Goal: Task Accomplishment & Management: Use online tool/utility

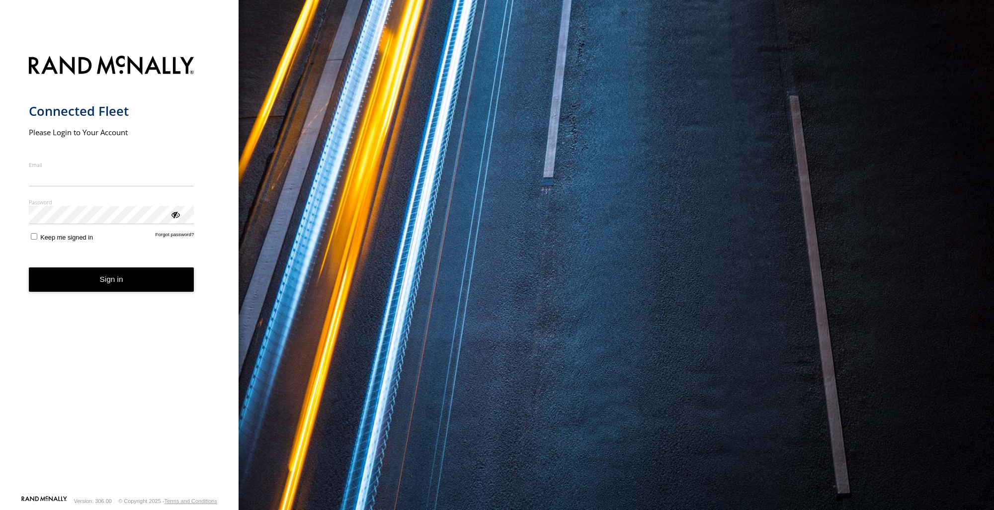
click at [63, 162] on label "Email" at bounding box center [112, 164] width 166 height 7
click at [63, 169] on input "Email" at bounding box center [112, 178] width 166 height 18
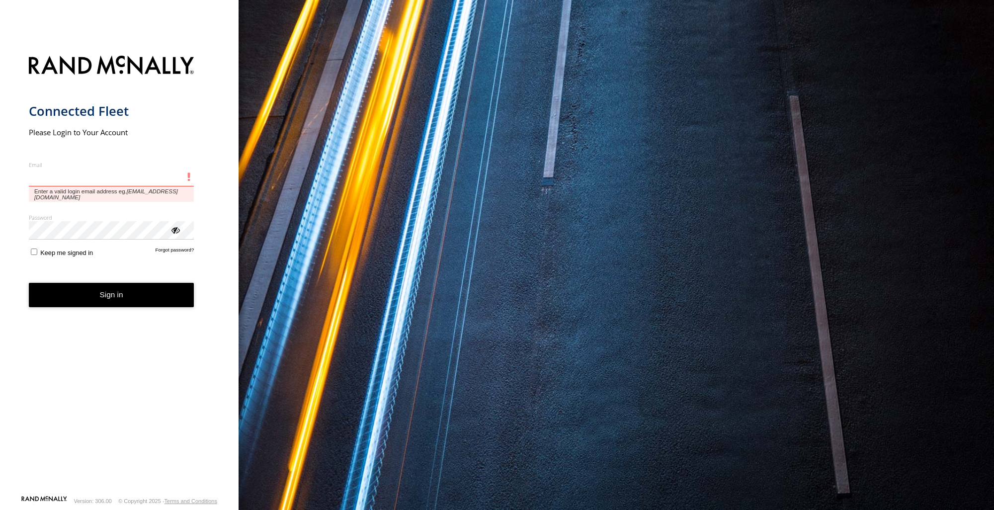
paste input "**********"
type input "**********"
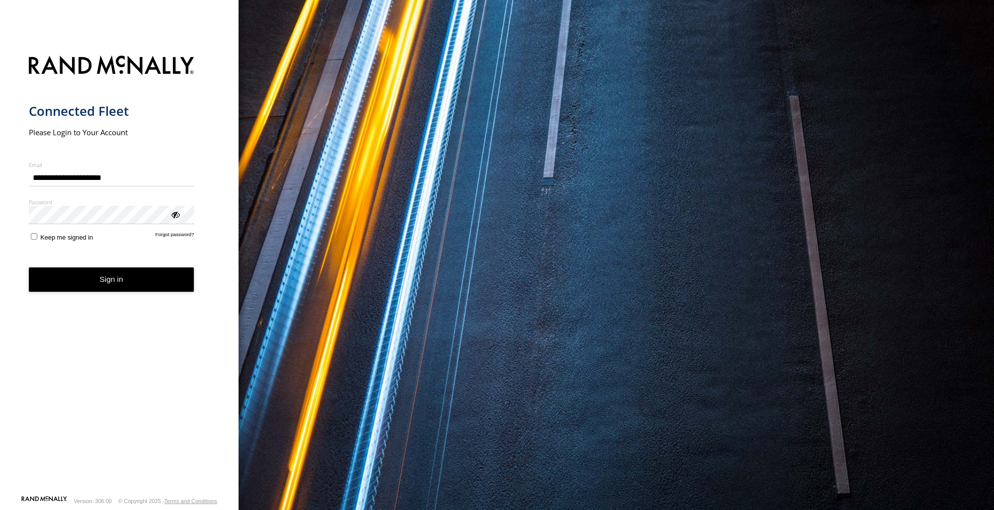
drag, startPoint x: 111, startPoint y: 275, endPoint x: 126, endPoint y: 286, distance: 18.5
click at [112, 277] on button "Sign in" at bounding box center [112, 279] width 166 height 24
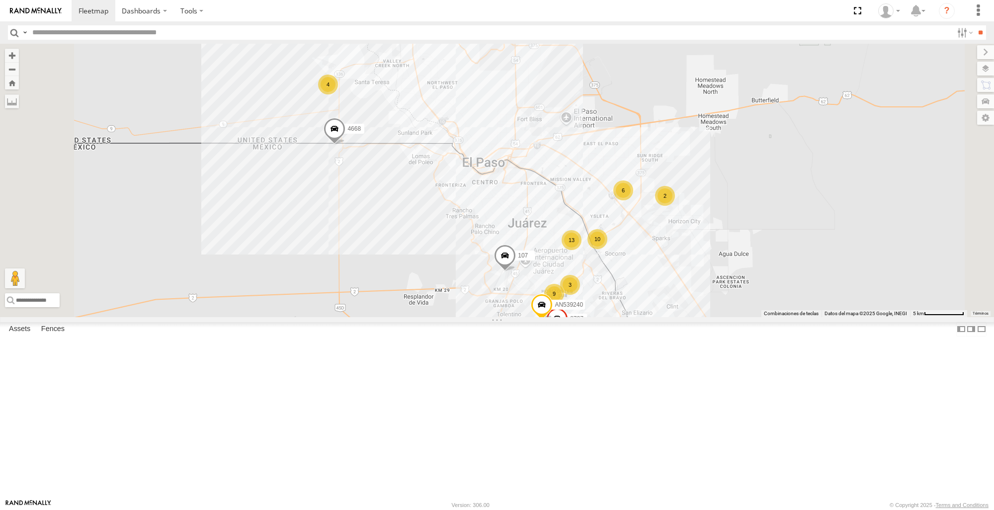
click at [893, 240] on div "107 9 4 10 13 2 2 4668 6 AN539240 8737 3" at bounding box center [497, 180] width 994 height 273
click at [0, 0] on span at bounding box center [0, 0] width 0 height 0
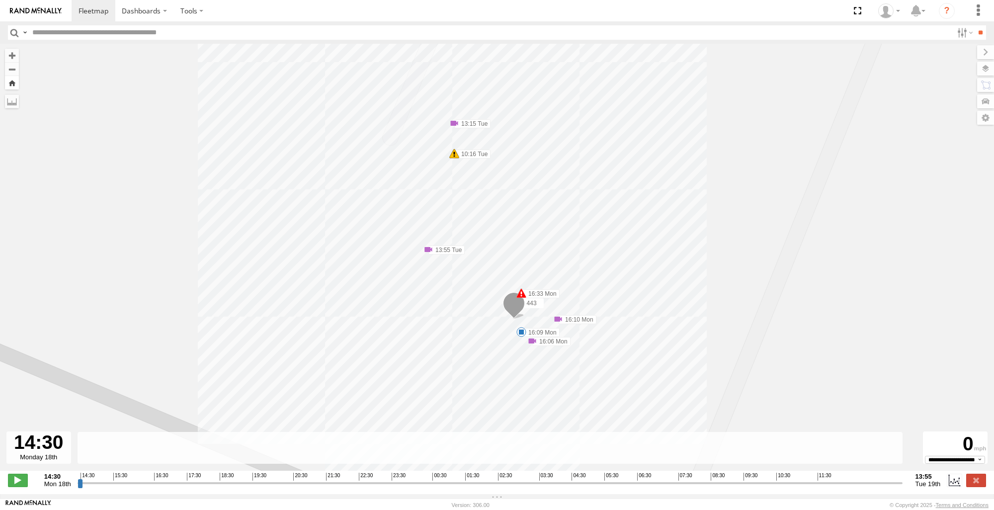
click at [11, 86] on button "Zoom Home" at bounding box center [12, 82] width 14 height 13
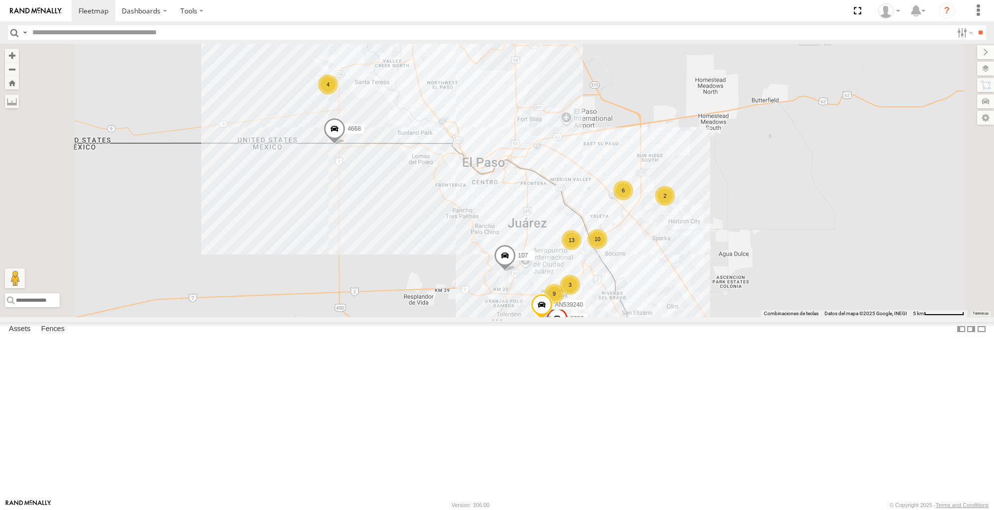
click at [0, 0] on span at bounding box center [0, 0] width 0 height 0
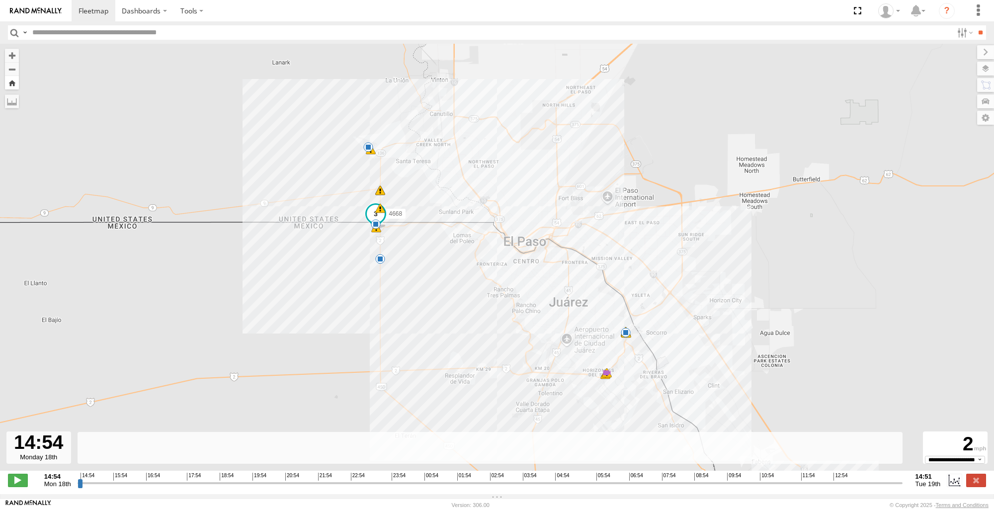
click at [10, 86] on button "Zoom Home" at bounding box center [12, 82] width 14 height 13
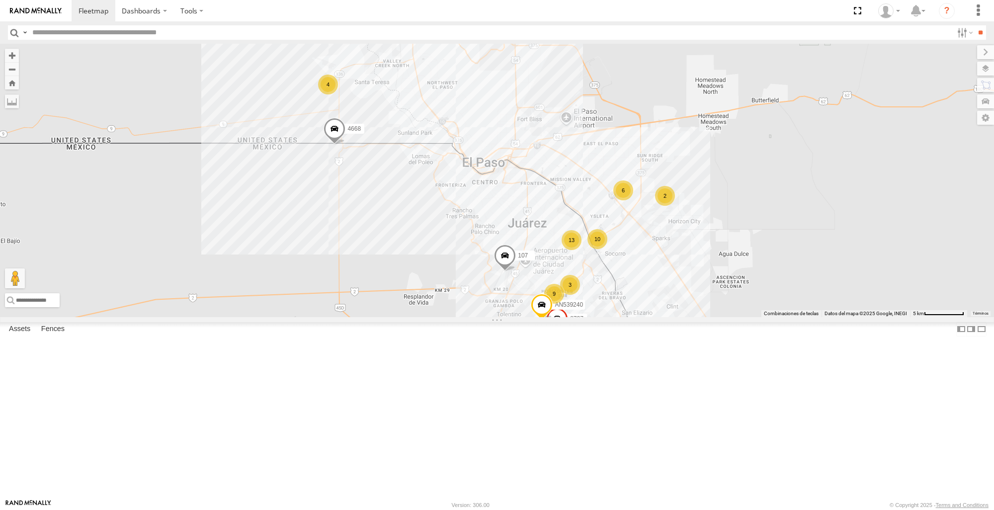
scroll to position [0, 0]
click at [0, 0] on span at bounding box center [0, 0] width 0 height 0
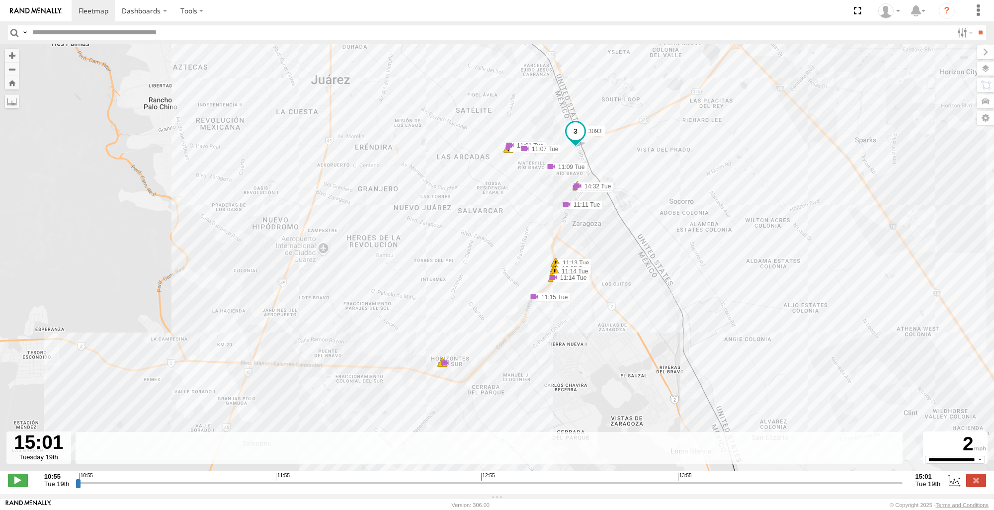
drag, startPoint x: 79, startPoint y: 490, endPoint x: 931, endPoint y: 476, distance: 852.2
click at [902, 478] on input "range" at bounding box center [489, 482] width 827 height 9
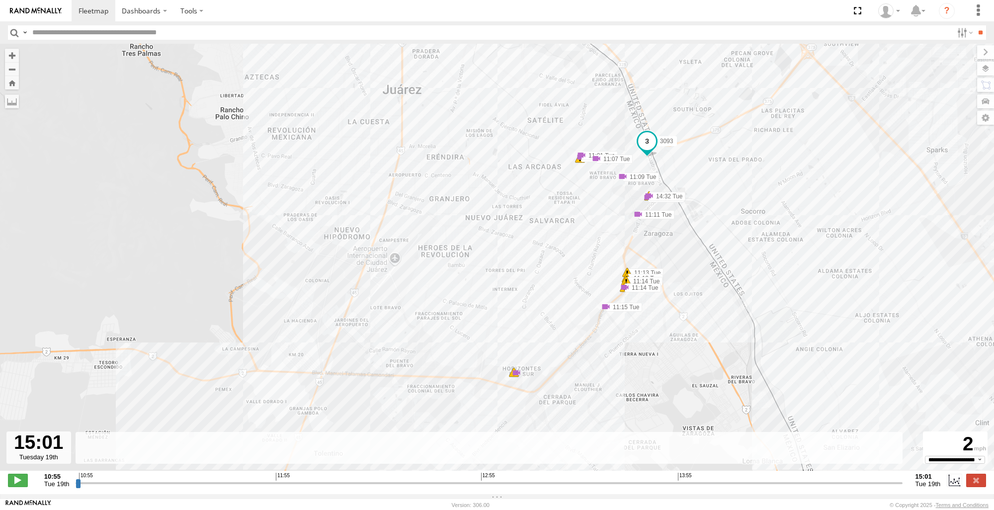
drag, startPoint x: 704, startPoint y: 332, endPoint x: 781, endPoint y: 343, distance: 78.3
click at [781, 343] on div "3093 7 11:13 Tue 11:13 Tue 11:14 Tue 11:14 Tue 6 14:32 Tue 11:01 Tue 11:01 Tue …" at bounding box center [497, 262] width 994 height 437
click at [9, 85] on button "Zoom Home" at bounding box center [12, 82] width 14 height 13
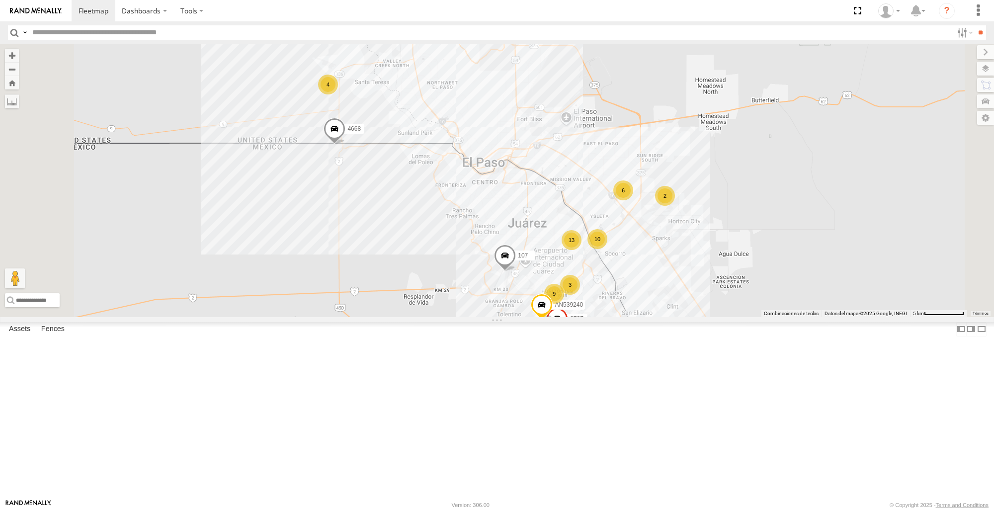
scroll to position [249, 0]
click at [0, 0] on span at bounding box center [0, 0] width 0 height 0
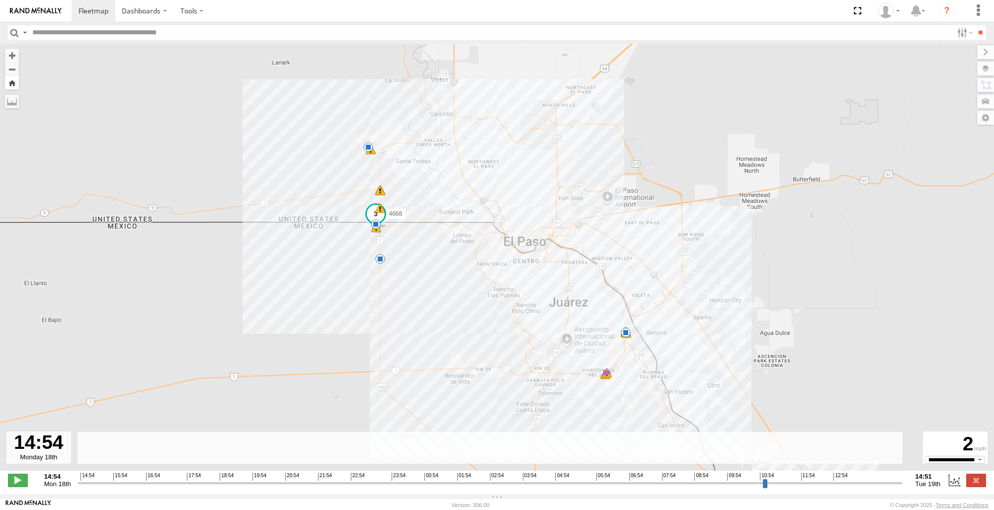
click at [16, 86] on button "Zoom Home" at bounding box center [12, 82] width 14 height 13
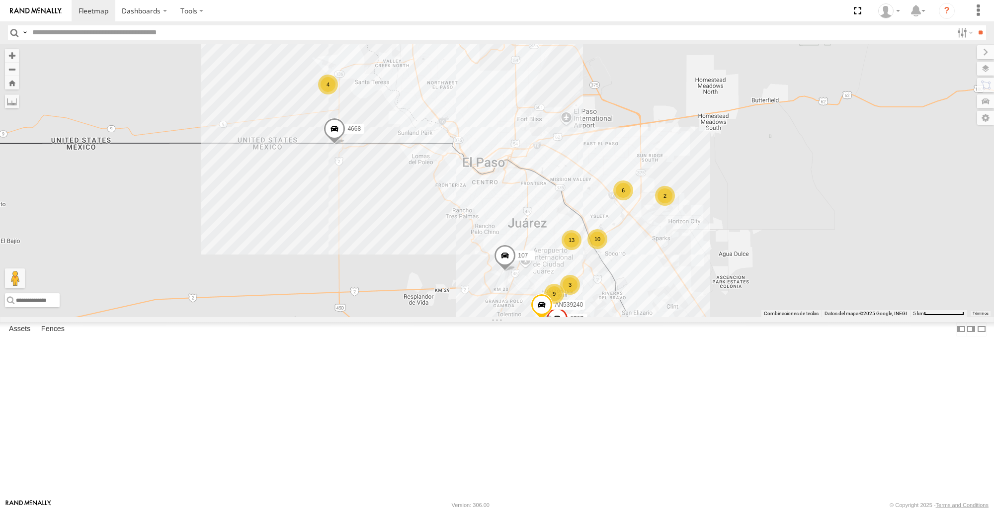
scroll to position [398, 0]
click at [0, 0] on span at bounding box center [0, 0] width 0 height 0
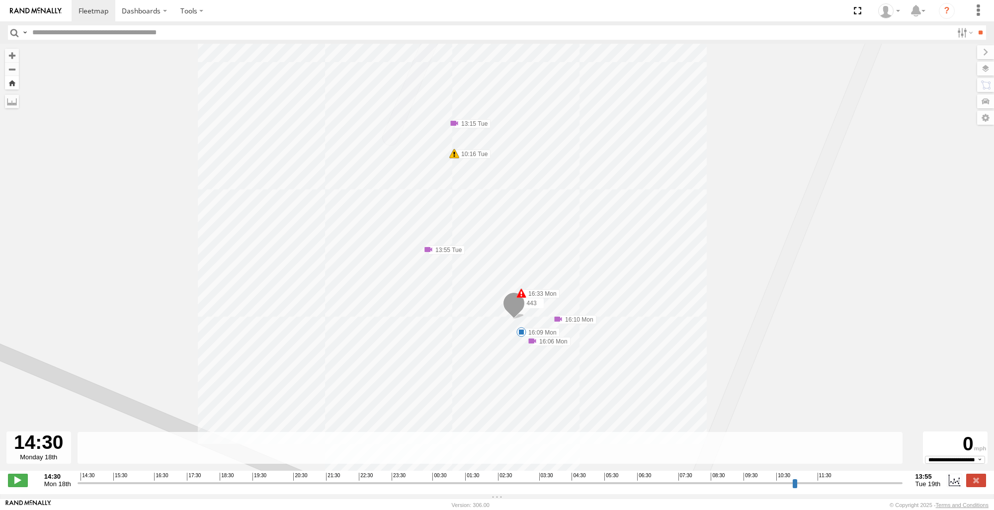
click at [12, 85] on button "Zoom Home" at bounding box center [12, 82] width 14 height 13
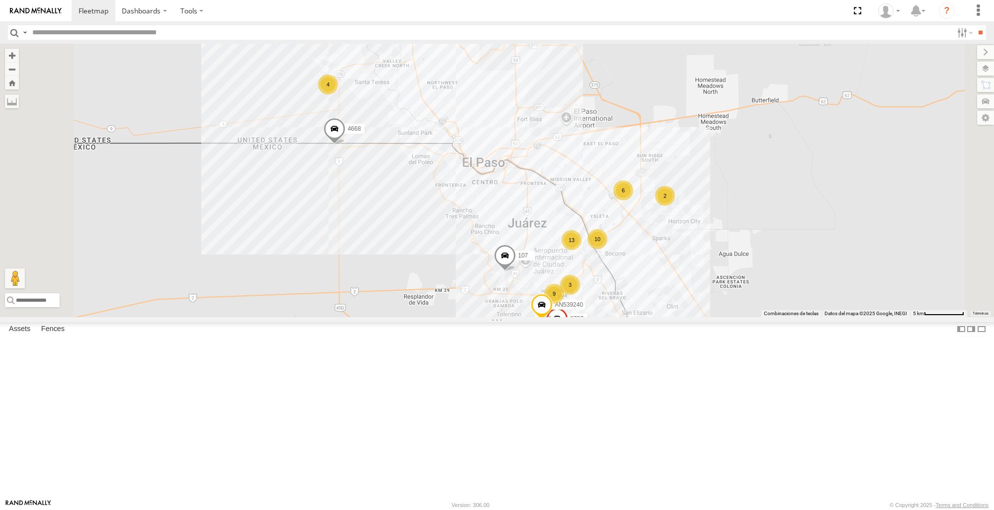
scroll to position [249, 0]
click at [0, 0] on span at bounding box center [0, 0] width 0 height 0
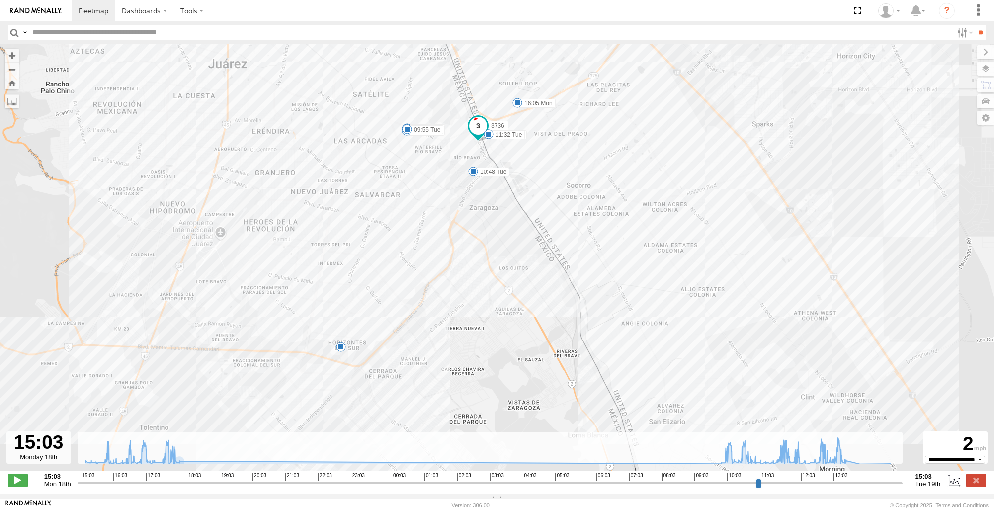
drag, startPoint x: 578, startPoint y: 293, endPoint x: 626, endPoint y: 219, distance: 88.2
click at [626, 219] on div "3736 15:29 Mon 16:05 Mon 17:44 Mon 17:46 Mon 17:51 Mon 09:55 Tue 10:48 Tue 11:3…" at bounding box center [497, 262] width 994 height 437
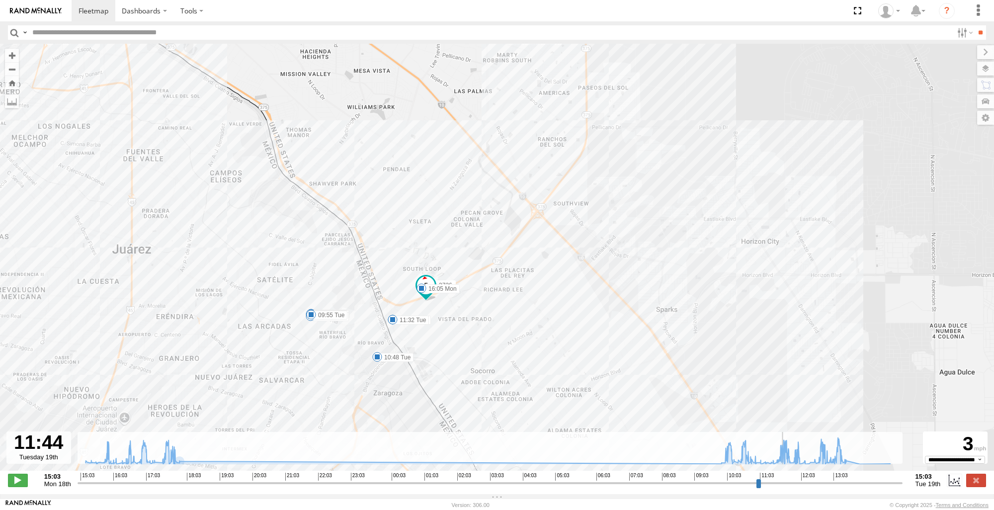
drag, startPoint x: 80, startPoint y: 490, endPoint x: 786, endPoint y: 497, distance: 705.9
click at [786, 488] on input "range" at bounding box center [490, 482] width 825 height 9
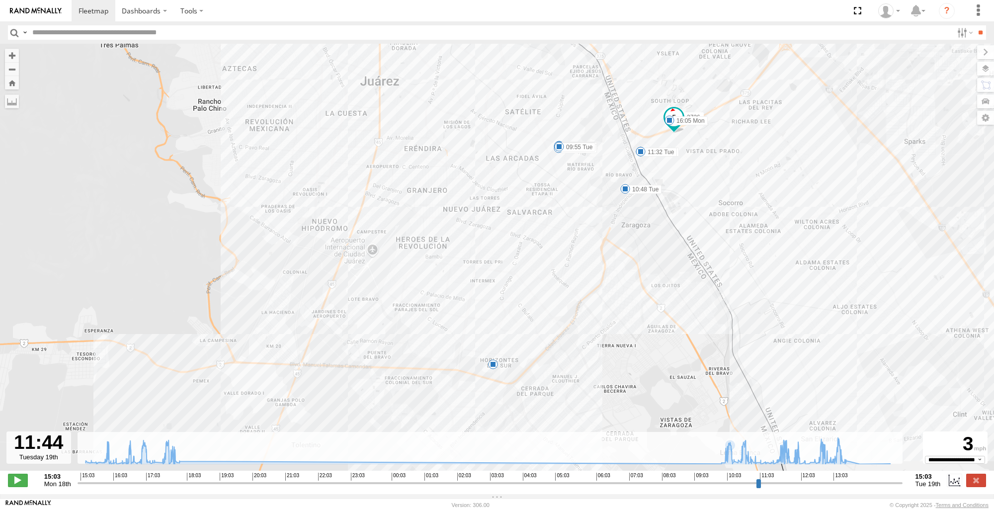
drag, startPoint x: 660, startPoint y: 371, endPoint x: 911, endPoint y: 201, distance: 303.6
click at [911, 201] on div "3736 15:29 Mon 16:05 Mon 17:44 Mon 17:46 Mon 17:51 Mon 09:55 Tue 10:48 Tue 11:3…" at bounding box center [497, 262] width 994 height 437
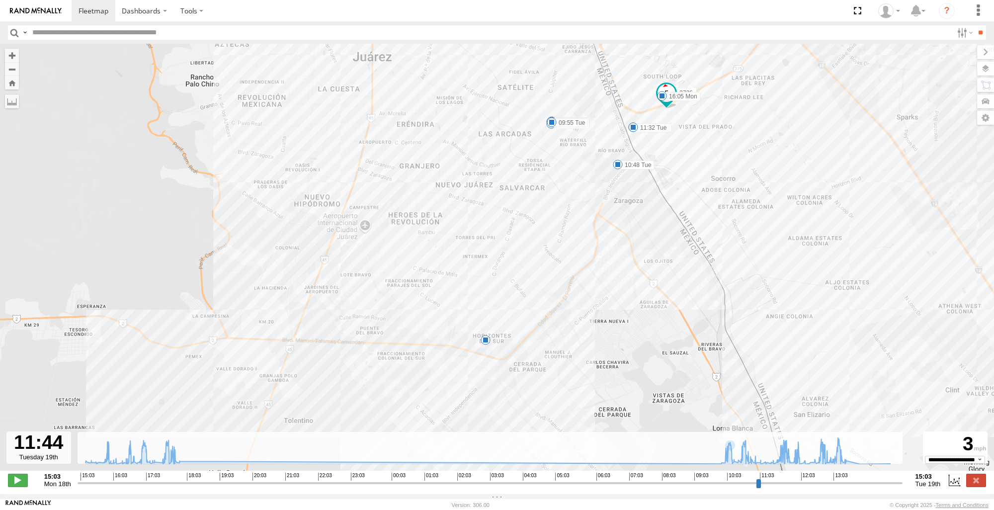
drag, startPoint x: 774, startPoint y: 208, endPoint x: 756, endPoint y: 209, distance: 17.4
click at [756, 209] on div "3736 15:29 Mon 16:05 Mon 17:44 Mon 17:46 Mon 17:51 Mon 09:55 Tue 10:48 Tue 11:3…" at bounding box center [497, 262] width 994 height 437
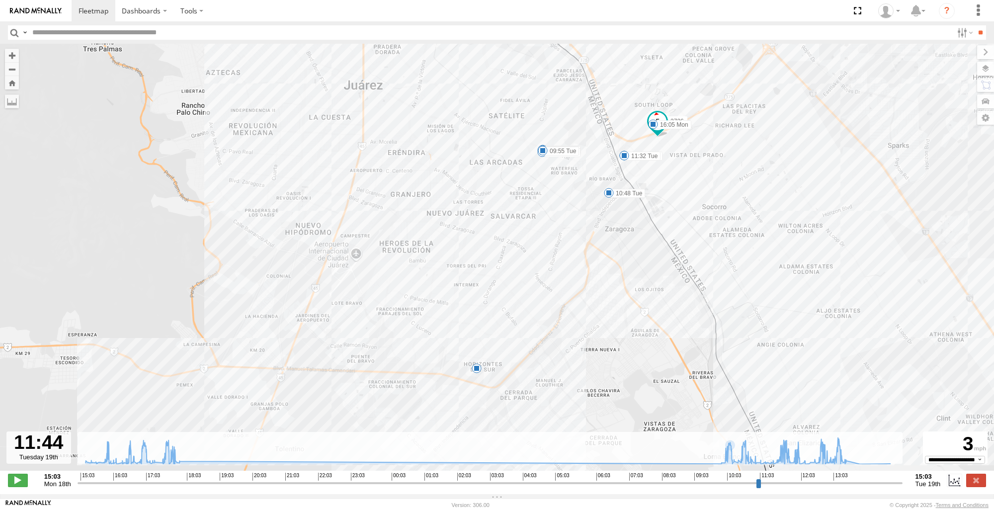
drag, startPoint x: 793, startPoint y: 161, endPoint x: 788, endPoint y: 189, distance: 28.9
click at [788, 189] on div "3736 15:29 Mon 16:05 Mon 17:44 Mon 17:46 Mon 17:51 Mon 09:55 Tue 10:48 Tue 11:3…" at bounding box center [497, 262] width 994 height 437
click at [479, 371] on div "6" at bounding box center [480, 368] width 10 height 10
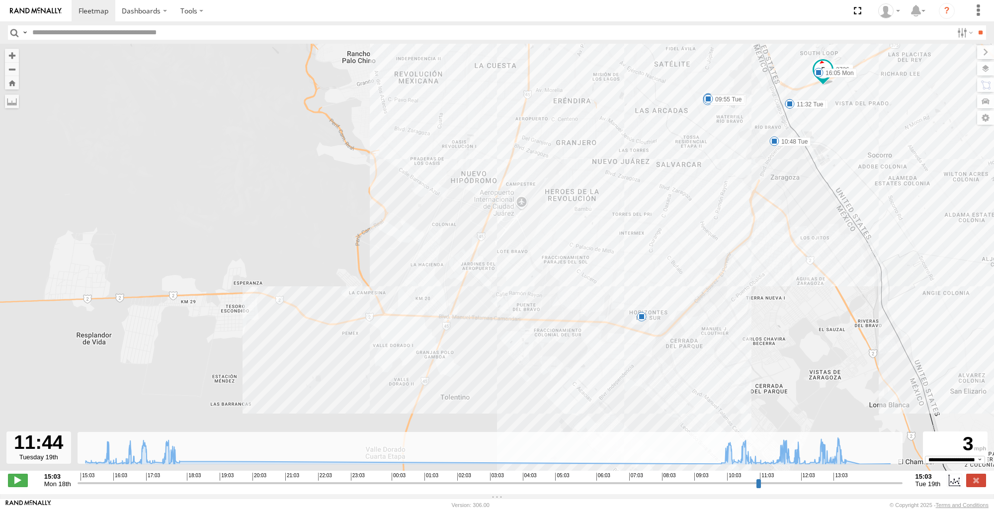
drag, startPoint x: 782, startPoint y: 232, endPoint x: 825, endPoint y: 251, distance: 47.4
click at [825, 251] on div "3736 15:29 Mon 16:05 Mon 17:44 Mon 17:46 Mon 17:51 Mon 09:55 Tue 10:48 Tue 11:3…" at bounding box center [497, 262] width 994 height 437
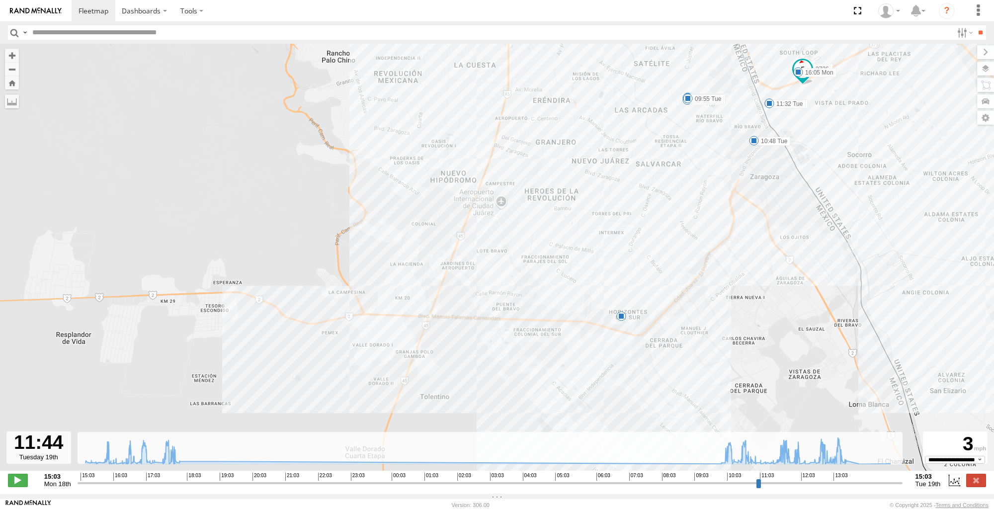
click at [619, 317] on div "6" at bounding box center [621, 316] width 10 height 10
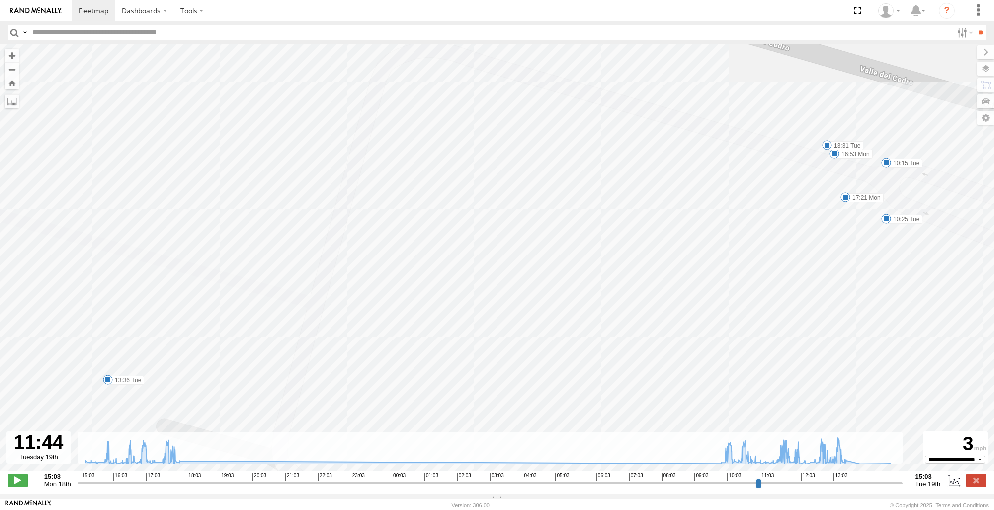
click at [104, 384] on span at bounding box center [108, 380] width 10 height 10
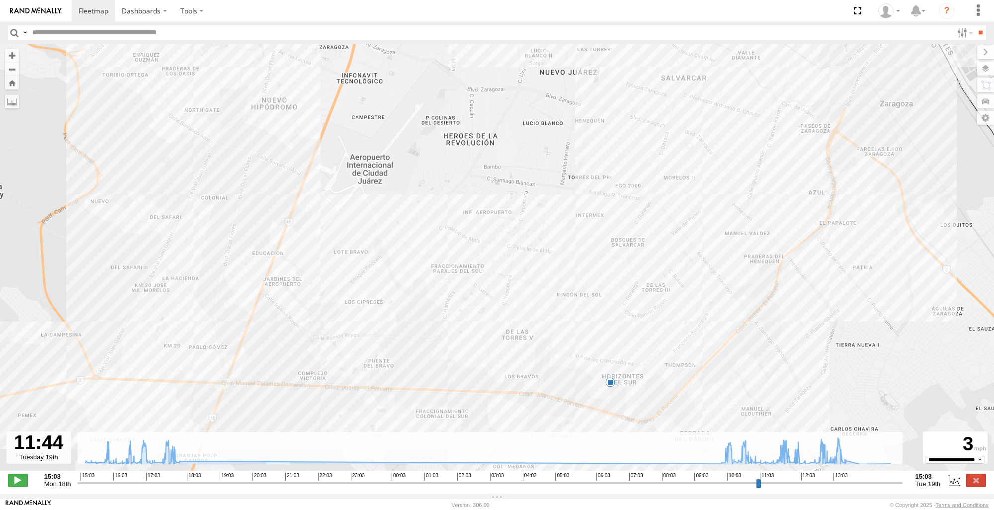
drag, startPoint x: 770, startPoint y: 228, endPoint x: 698, endPoint y: 289, distance: 93.8
click at [698, 289] on div "3736 15:29 Mon 16:05 Mon 17:44 Mon 17:46 Mon 17:51 Mon 09:55 Tue 10:48 Tue 11:3…" at bounding box center [497, 262] width 994 height 437
click at [611, 385] on div "6" at bounding box center [612, 381] width 10 height 10
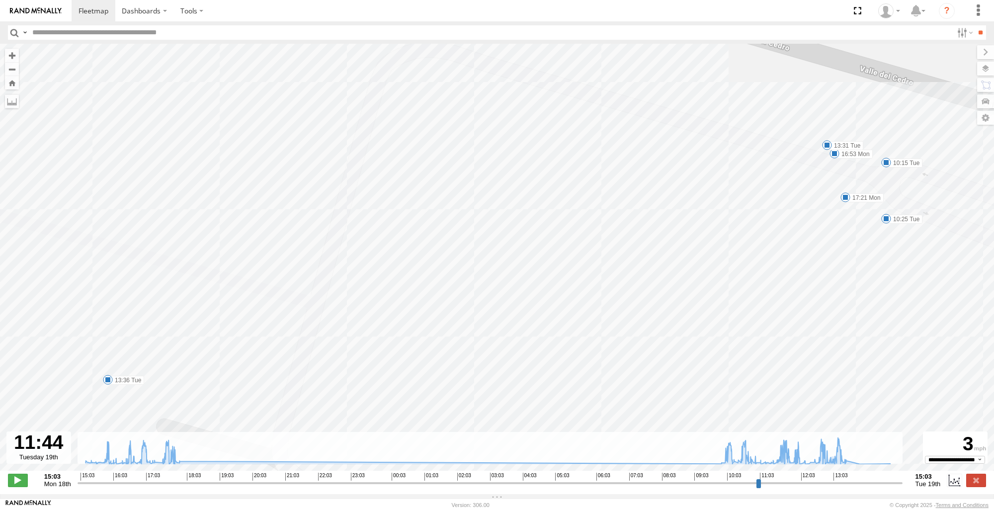
click at [105, 383] on span at bounding box center [108, 380] width 10 height 10
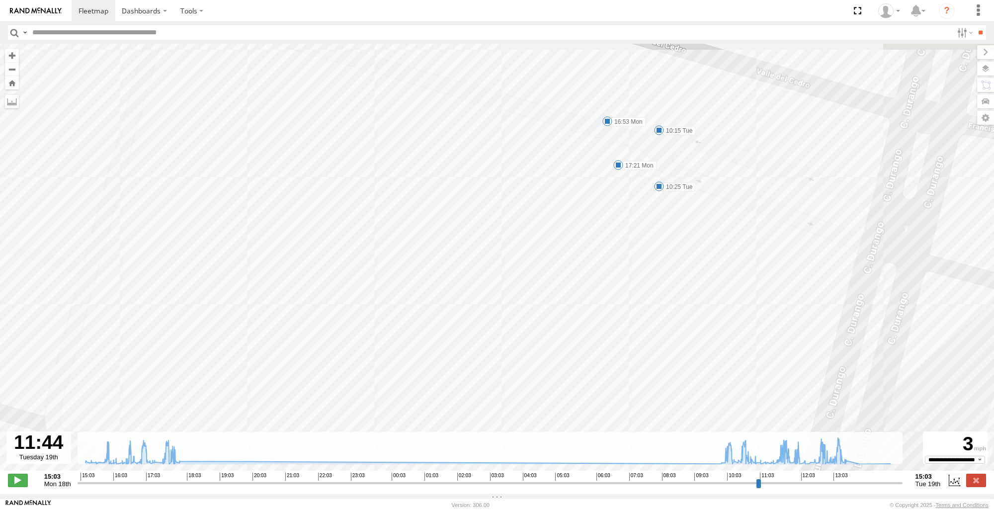
drag, startPoint x: 420, startPoint y: 172, endPoint x: 451, endPoint y: 297, distance: 128.6
click at [446, 297] on div "3736 15:29 Mon 16:05 Mon 17:44 Mon 17:46 Mon 17:51 Mon 09:55 Tue 10:48 Tue 11:3…" at bounding box center [497, 262] width 994 height 437
click at [620, 172] on span at bounding box center [621, 172] width 10 height 10
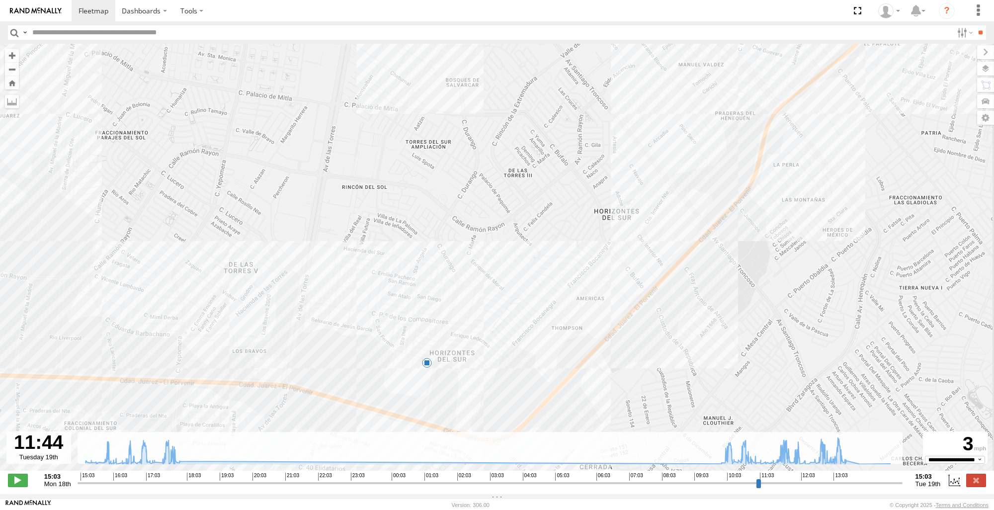
drag, startPoint x: 863, startPoint y: 231, endPoint x: 690, endPoint y: 350, distance: 210.6
click at [690, 350] on div "3736 15:29 Mon 16:05 Mon 17:44 Mon 17:46 Mon 17:51 Mon 09:55 Tue 10:48 Tue 11:3…" at bounding box center [497, 262] width 994 height 437
click at [427, 364] on div "6" at bounding box center [428, 362] width 10 height 10
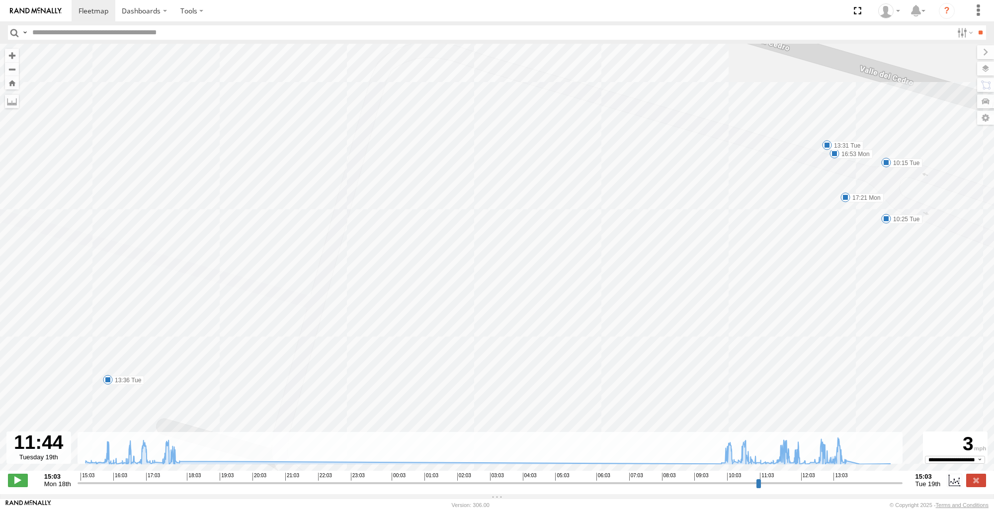
click at [515, 293] on div "3736 15:29 Mon 16:05 Mon 17:44 Mon 17:46 Mon 17:51 Mon 09:55 Tue 10:48 Tue 11:3…" at bounding box center [497, 262] width 994 height 437
click at [530, 342] on div "3736 15:29 Mon 16:05 Mon 17:44 Mon 17:46 Mon 17:51 Mon 09:55 Tue 10:48 Tue 11:3…" at bounding box center [497, 262] width 994 height 437
click at [420, 356] on div "3736 15:29 Mon 16:05 Mon 17:44 Mon 17:46 Mon 17:51 Mon 09:55 Tue 10:48 Tue 11:3…" at bounding box center [497, 262] width 994 height 437
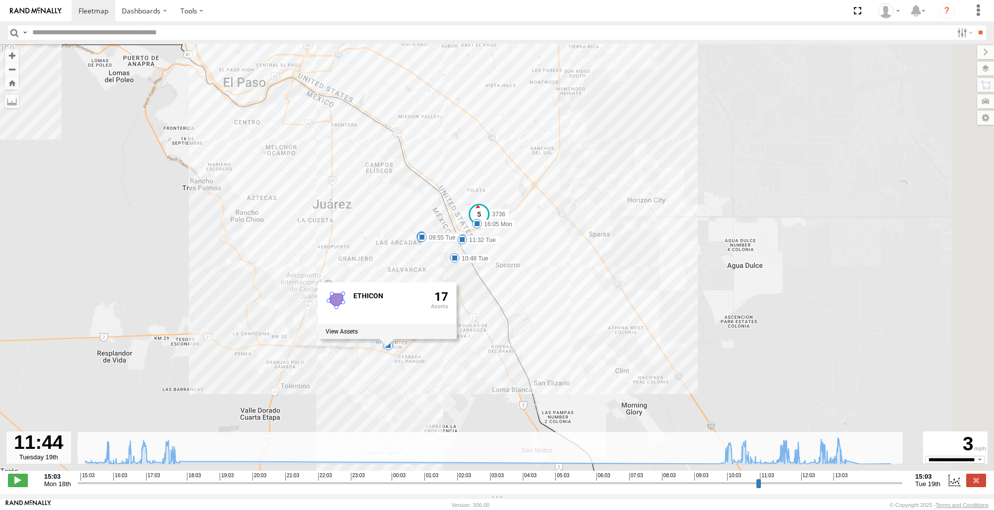
drag, startPoint x: 983, startPoint y: 232, endPoint x: 503, endPoint y: 280, distance: 482.6
click at [503, 280] on div "3736 15:29 Mon 16:05 Mon 17:44 Mon 17:46 Mon 17:51 Mon 09:55 Tue 10:48 Tue 11:3…" at bounding box center [497, 262] width 994 height 437
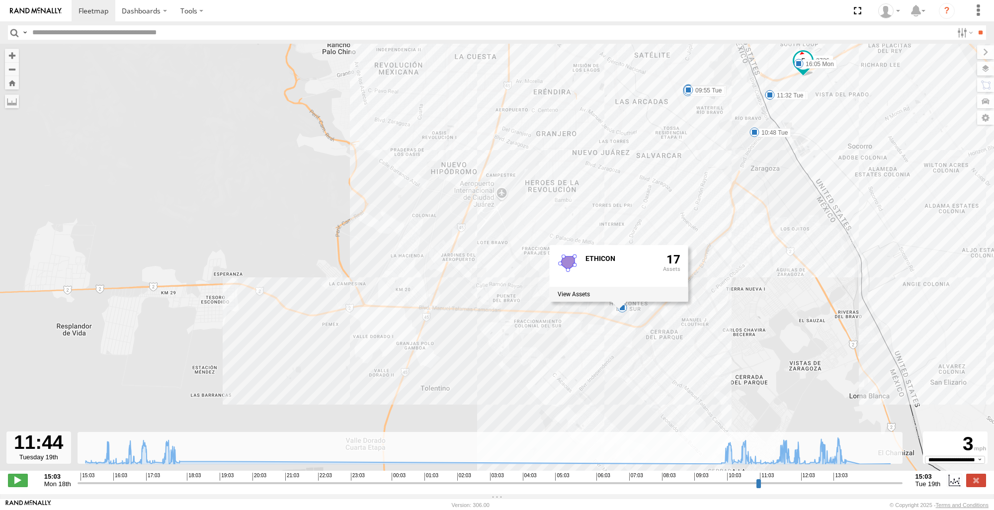
drag, startPoint x: 611, startPoint y: 282, endPoint x: 942, endPoint y: 171, distance: 348.4
click at [942, 171] on div "3736 15:29 Mon 16:05 Mon 17:44 Mon 17:46 Mon 17:51 Mon 09:55 Tue 10:48 Tue 11:3…" at bounding box center [497, 262] width 994 height 437
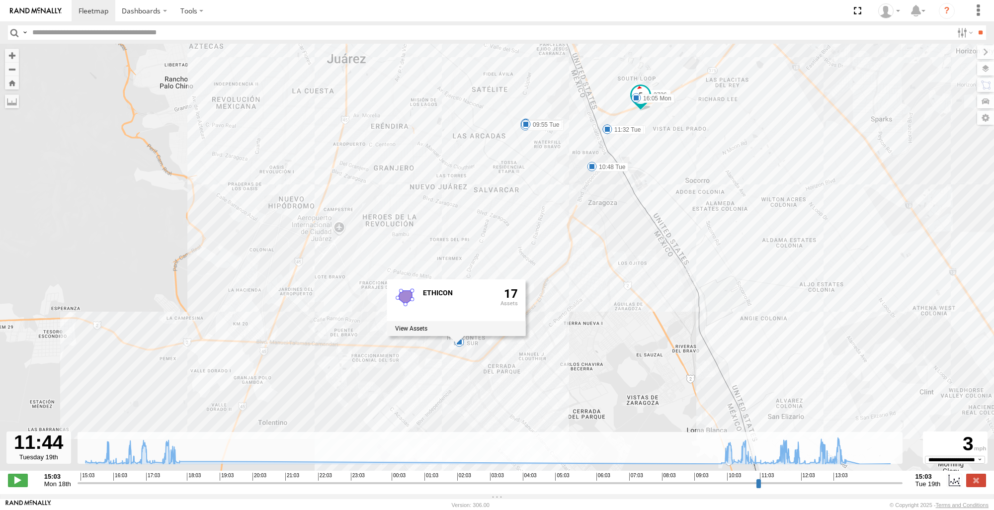
drag, startPoint x: 864, startPoint y: 267, endPoint x: 702, endPoint y: 303, distance: 166.4
click at [702, 303] on div "3736 15:29 Mon 16:05 Mon 17:44 Mon 17:46 Mon 17:51 Mon 09:55 Tue 10:48 Tue 11:3…" at bounding box center [497, 262] width 994 height 437
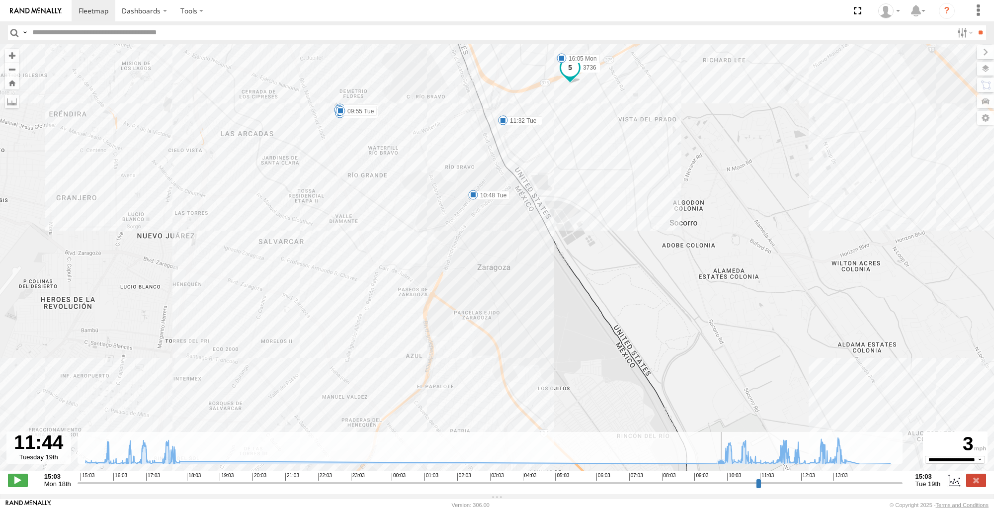
drag, startPoint x: 662, startPoint y: 291, endPoint x: 654, endPoint y: 455, distance: 164.2
click at [654, 455] on div "Para navegar por el mapa con gestos táctiles, tócalo dos veces, mantenlo pulsad…" at bounding box center [497, 269] width 994 height 450
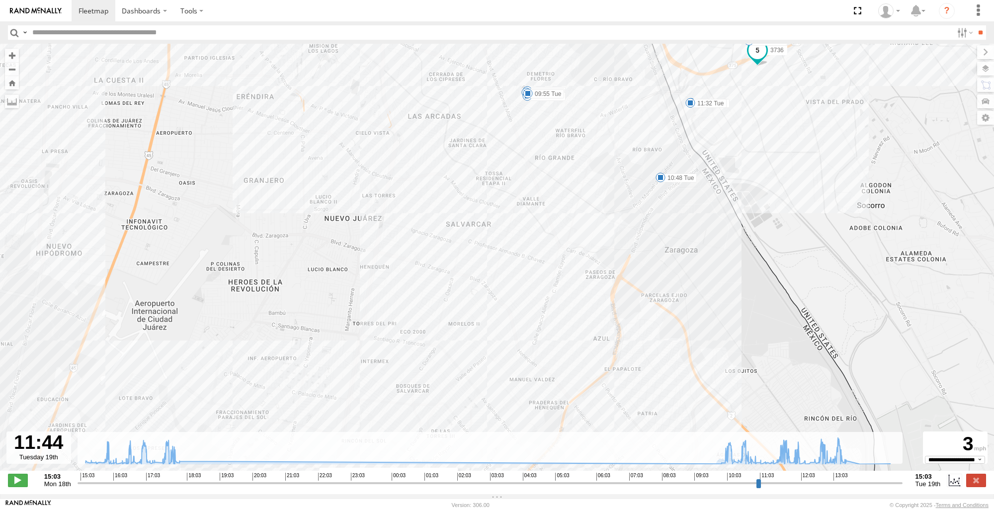
drag, startPoint x: 550, startPoint y: 306, endPoint x: 800, endPoint y: 320, distance: 250.4
click at [800, 320] on div "3736 15:29 Mon 16:05 Mon 17:44 Mon 17:46 Mon 17:51 Mon 09:55 Tue 10:48 Tue 11:3…" at bounding box center [497, 262] width 994 height 437
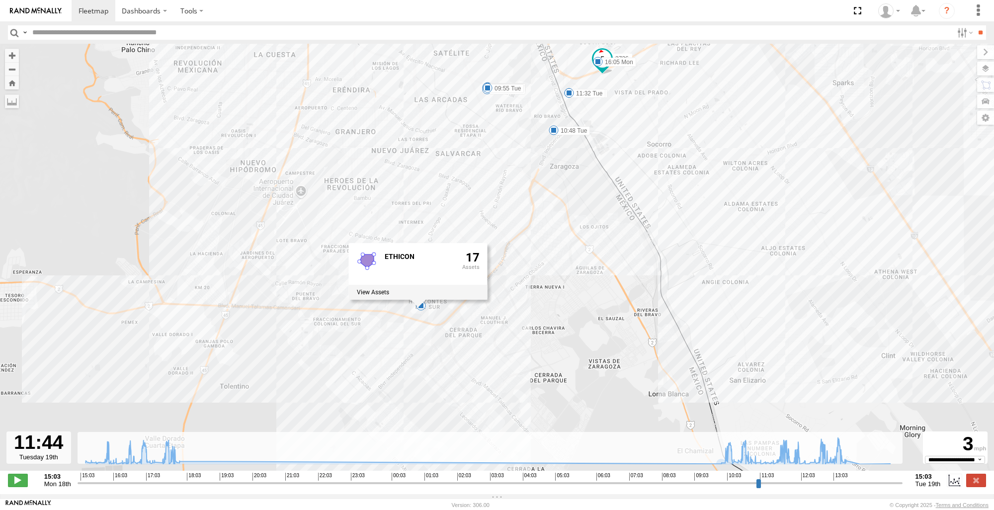
drag, startPoint x: 807, startPoint y: 307, endPoint x: 632, endPoint y: 191, distance: 210.3
click at [632, 191] on div "3736 15:29 Mon 16:05 Mon 17:44 Mon 17:46 Mon 17:51 Mon 09:55 Tue 10:48 Tue 11:3…" at bounding box center [497, 262] width 994 height 437
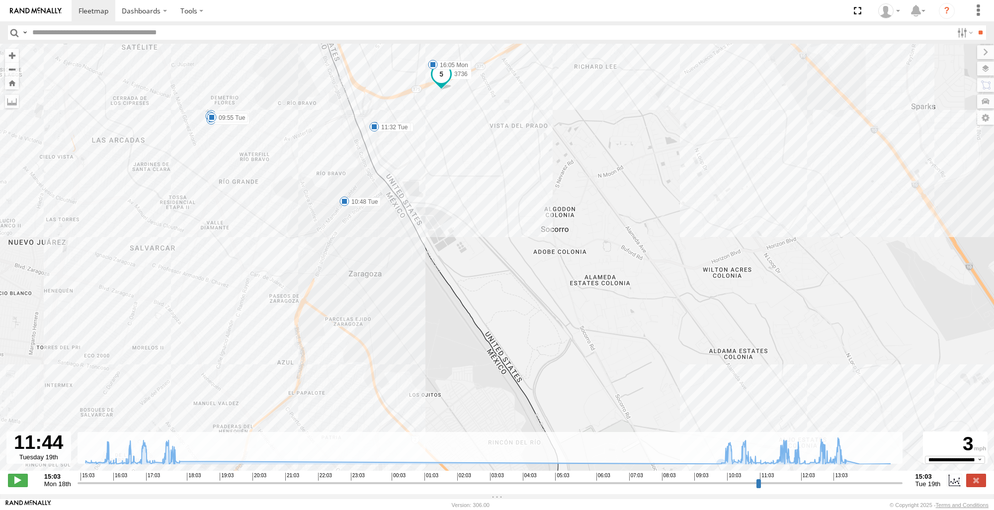
drag, startPoint x: 662, startPoint y: 251, endPoint x: 686, endPoint y: 403, distance: 153.6
click at [686, 403] on div "3736 15:29 Mon 16:05 Mon 17:44 Mon 17:46 Mon 17:51 Mon 09:55 Tue 10:48 Tue 11:3…" at bounding box center [497, 262] width 994 height 437
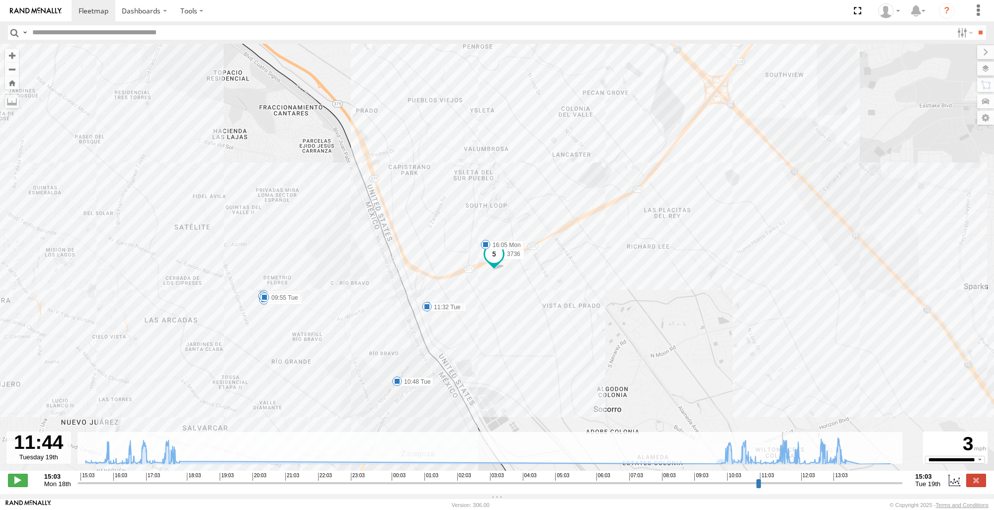
click at [786, 488] on input "range" at bounding box center [490, 482] width 825 height 9
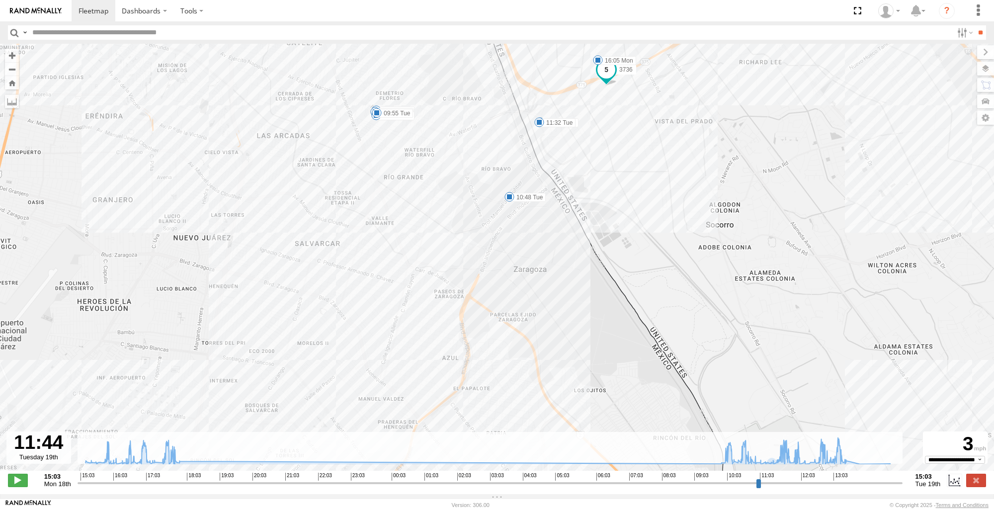
drag, startPoint x: 600, startPoint y: 311, endPoint x: 706, endPoint y: 136, distance: 204.1
click at [706, 136] on div "3736 15:29 Mon 16:05 Mon 17:44 Mon 17:46 Mon 17:51 Mon 09:55 Tue 10:48 Tue 11:3…" at bounding box center [497, 262] width 994 height 437
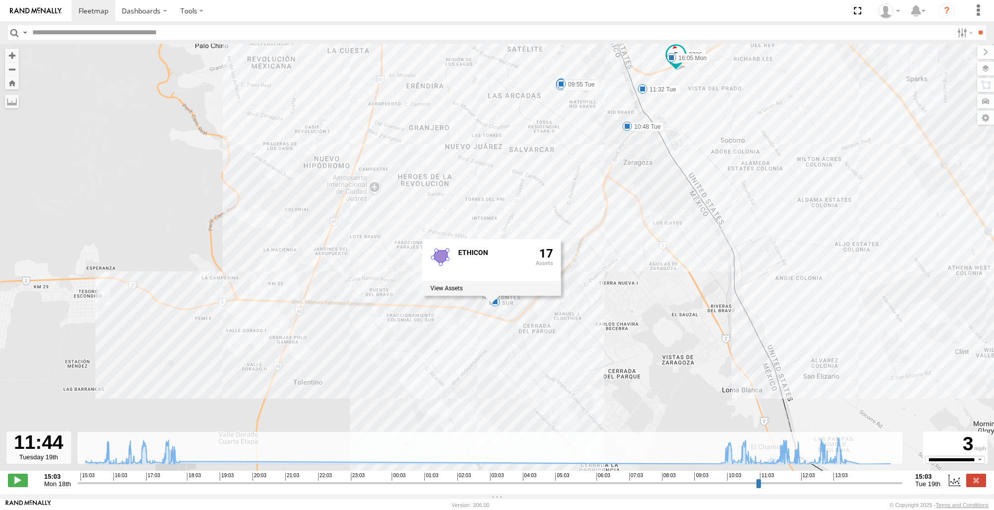
drag, startPoint x: 692, startPoint y: 212, endPoint x: 708, endPoint y: 170, distance: 45.1
click at [708, 170] on div "3736 15:29 Mon 16:05 Mon 17:44 Mon 17:46 Mon 17:51 Mon 09:55 Tue 10:48 Tue 11:3…" at bounding box center [497, 262] width 994 height 437
click at [151, 203] on div "3736 15:29 Mon 16:05 Mon 17:44 Mon 17:46 Mon 17:51 Mon 09:55 Tue 10:48 Tue 11:3…" at bounding box center [497, 262] width 994 height 437
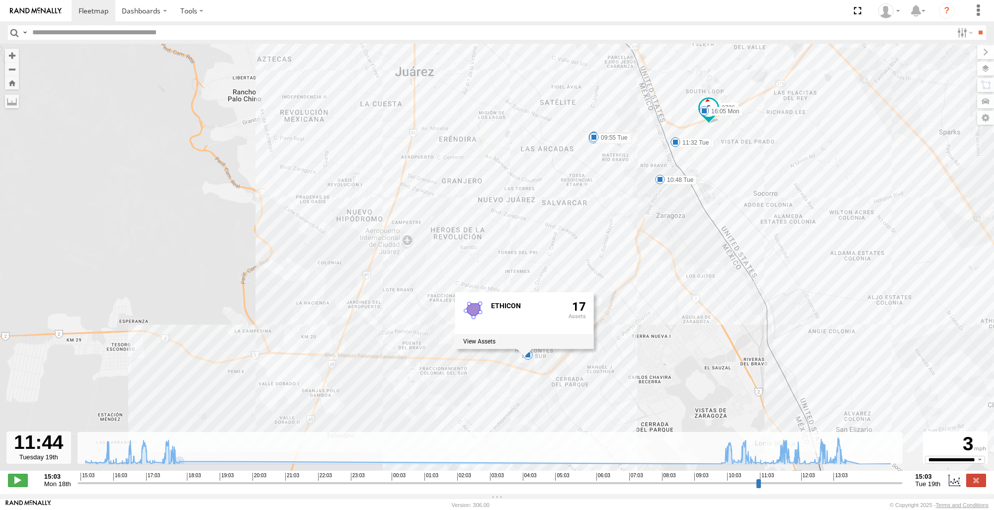
drag, startPoint x: 678, startPoint y: 198, endPoint x: 706, endPoint y: 270, distance: 77.7
click at [706, 270] on div "3736 15:29 Mon 16:05 Mon 17:44 Mon 17:46 Mon 17:51 Mon 09:55 Tue 10:48 Tue 11:3…" at bounding box center [497, 262] width 994 height 437
click at [12, 55] on button "Zoom in" at bounding box center [12, 55] width 14 height 13
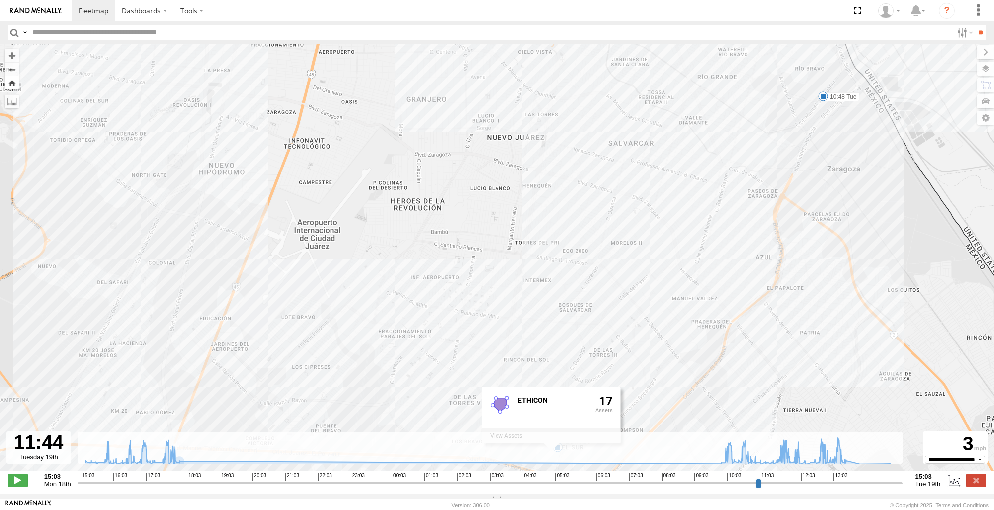
click at [14, 81] on button "Zoom Home" at bounding box center [12, 82] width 14 height 13
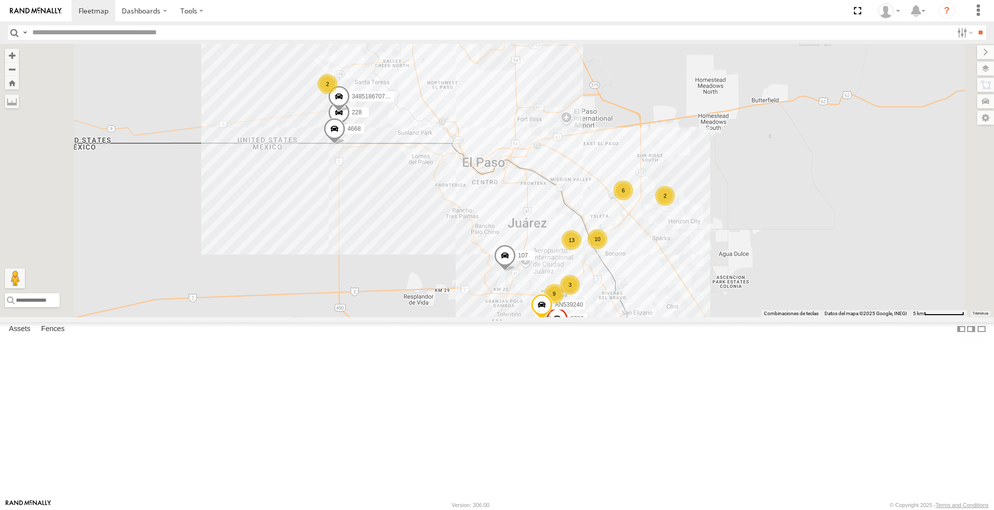
scroll to position [0, 0]
click at [0, 0] on span at bounding box center [0, 0] width 0 height 0
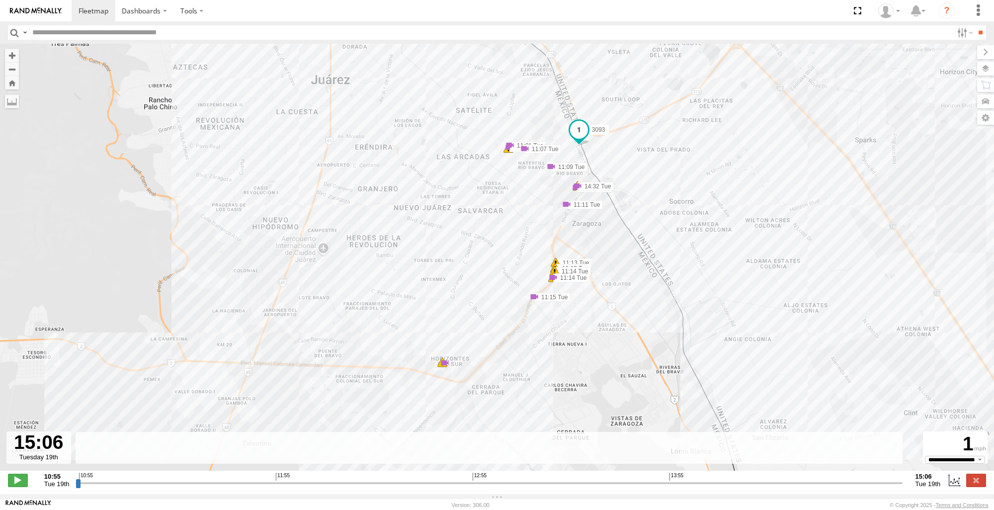
drag, startPoint x: 76, startPoint y: 490, endPoint x: 941, endPoint y: 495, distance: 864.5
click at [902, 488] on input "range" at bounding box center [489, 482] width 827 height 9
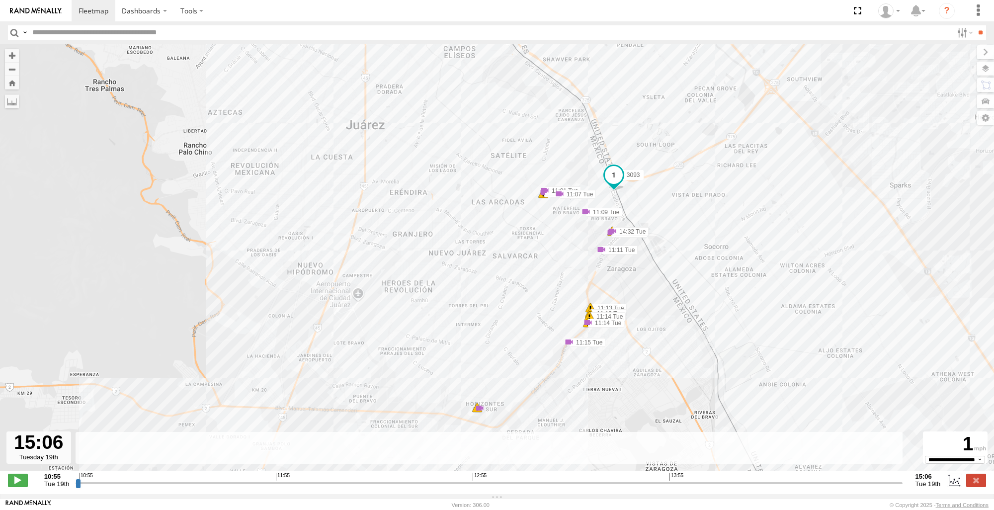
drag, startPoint x: 640, startPoint y: 237, endPoint x: 726, endPoint y: 285, distance: 98.2
click at [725, 306] on div "3093 7 11:13 Tue 11:13 Tue 11:14 Tue 11:14 Tue 6 14:32 Tue 11:01 Tue 11:01 Tue …" at bounding box center [497, 262] width 994 height 437
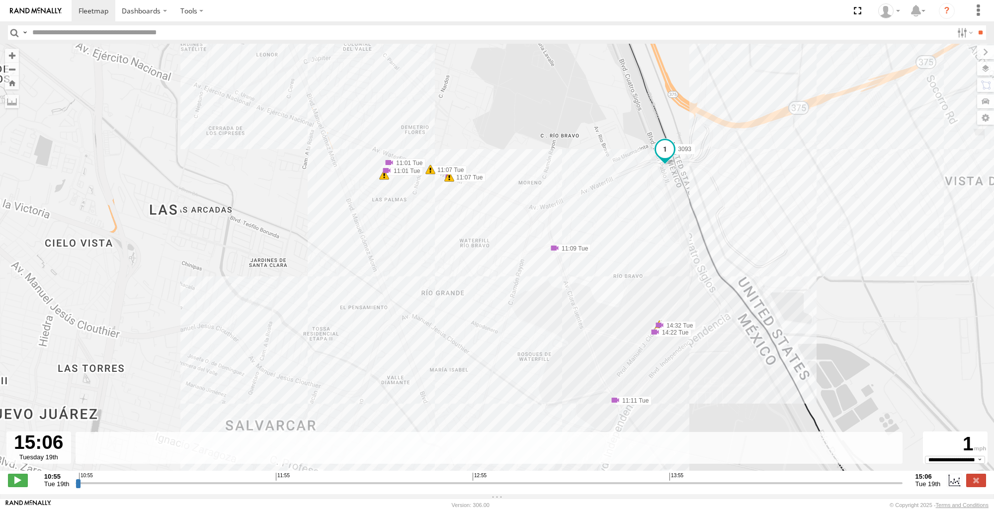
drag, startPoint x: 756, startPoint y: 283, endPoint x: 772, endPoint y: 281, distance: 16.0
click at [772, 281] on div "3093 11:13 Tue 11:13 Tue 11:14 Tue 11:14 Tue 14:32 Tue 11:01 Tue 11:01 Tue 11:0…" at bounding box center [497, 262] width 994 height 437
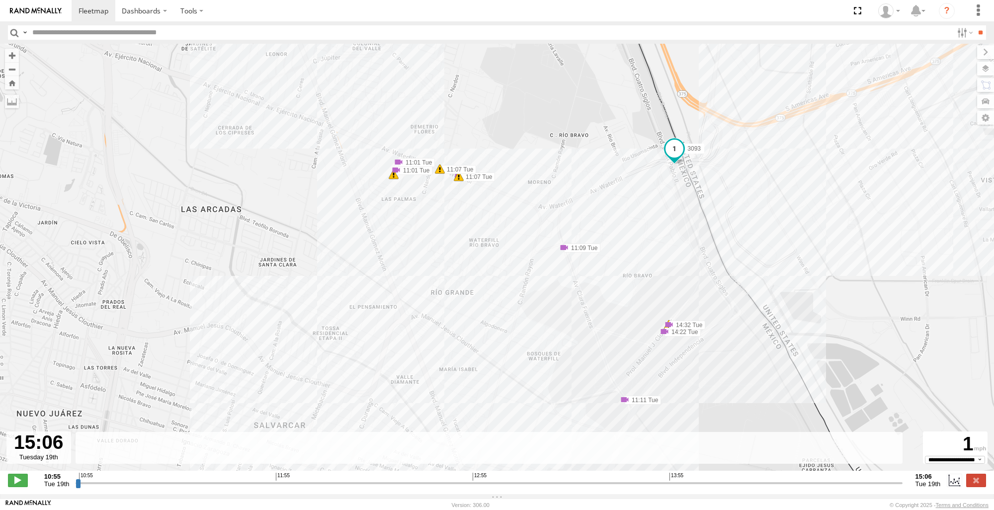
drag, startPoint x: 48, startPoint y: 345, endPoint x: 101, endPoint y: 315, distance: 61.2
click at [48, 345] on div "3093 11:13 Tue 11:13 Tue 11:14 Tue 11:14 Tue 14:32 Tue 11:01 Tue 11:01 Tue 11:0…" at bounding box center [497, 262] width 994 height 437
click at [10, 83] on button "Zoom Home" at bounding box center [12, 82] width 14 height 13
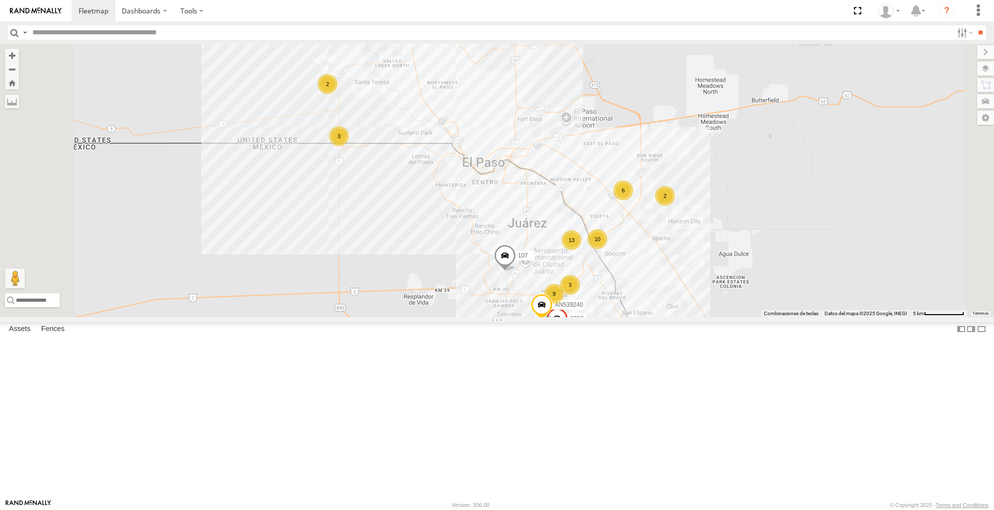
scroll to position [199, 0]
click at [886, 278] on div "107 AN539240 8737 9 3 10 13 2 2 2 6 3" at bounding box center [497, 180] width 994 height 273
drag, startPoint x: 153, startPoint y: 336, endPoint x: 299, endPoint y: 369, distance: 149.4
click at [0, 0] on span at bounding box center [0, 0] width 0 height 0
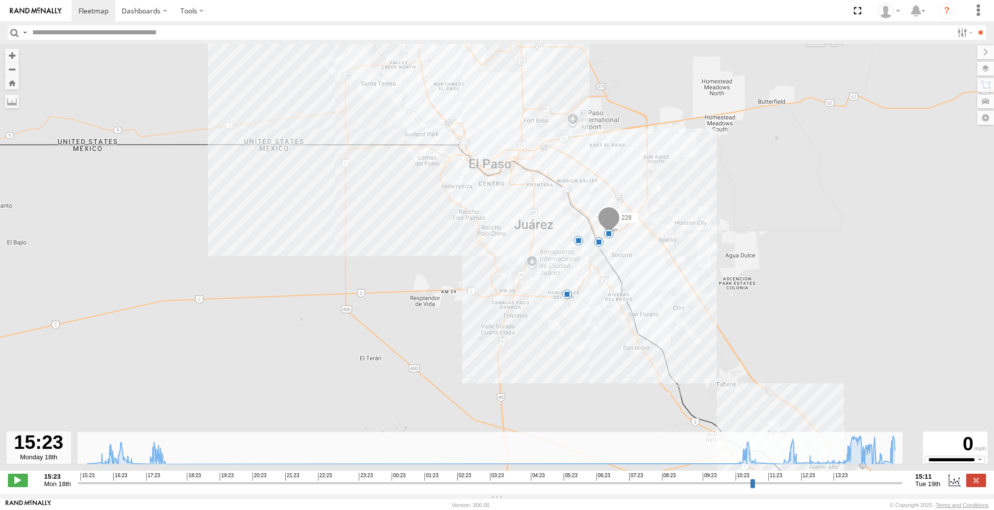
drag, startPoint x: 719, startPoint y: 355, endPoint x: 691, endPoint y: 275, distance: 84.1
click at [691, 275] on div "228 15:39 Mon 13:39 Tue 7 5" at bounding box center [497, 262] width 994 height 437
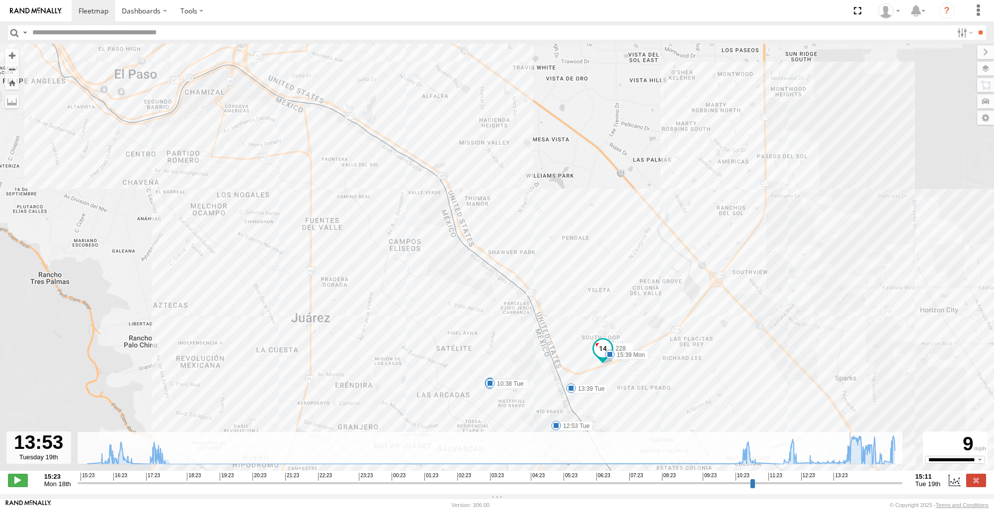
drag, startPoint x: 80, startPoint y: 490, endPoint x: 855, endPoint y: 518, distance: 775.0
click at [855, 488] on input "range" at bounding box center [490, 482] width 825 height 9
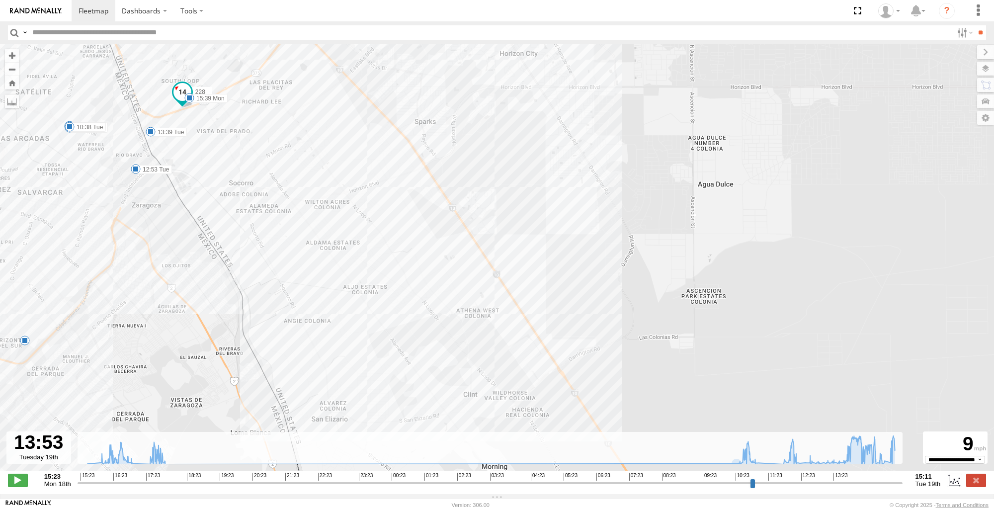
drag, startPoint x: 688, startPoint y: 381, endPoint x: 267, endPoint y: 123, distance: 493.1
click at [267, 123] on div "228 15:39 Mon 13:39 Tue 17:39 Mon 17:40 Mon 17:43 Mon 10:38 Tue 12:53 Tue 7" at bounding box center [497, 262] width 994 height 437
click at [13, 78] on button "Zoom Home" at bounding box center [12, 82] width 14 height 13
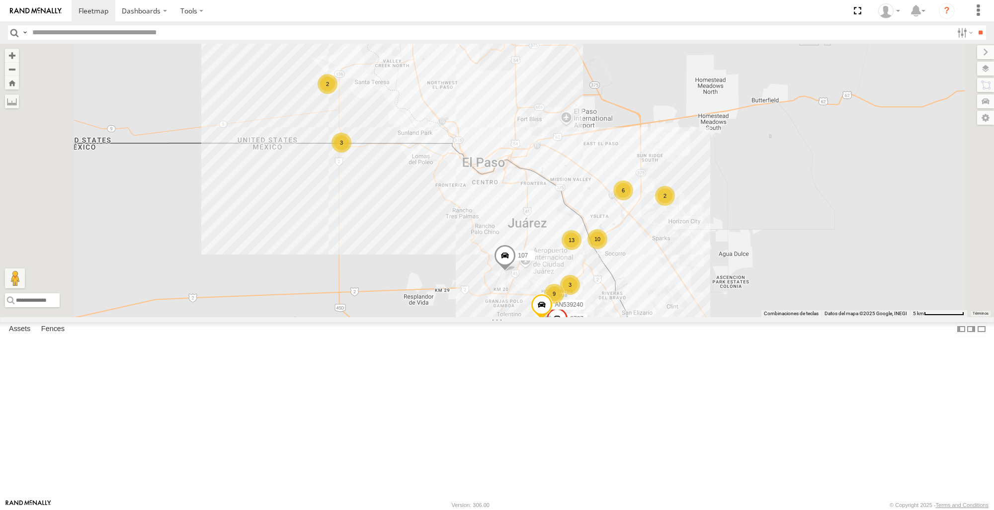
click at [0, 0] on span at bounding box center [0, 0] width 0 height 0
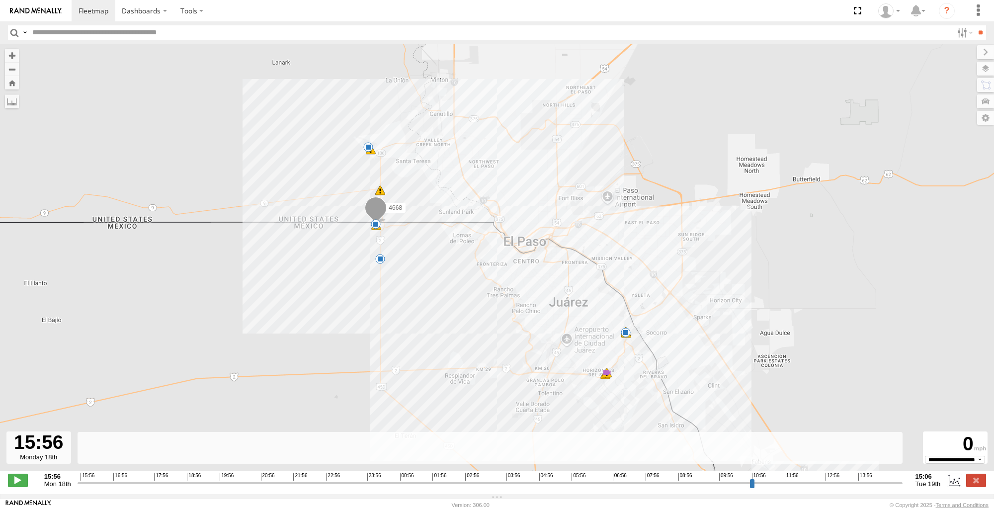
click at [129, 255] on div "4668 52 26 17:43 Mon 5 20:16 Mon 20:51 Mon 20:51 Mon 20:51 Mon 20:59 Mon 21:01 …" at bounding box center [497, 262] width 994 height 437
click at [10, 86] on button "Zoom Home" at bounding box center [12, 82] width 14 height 13
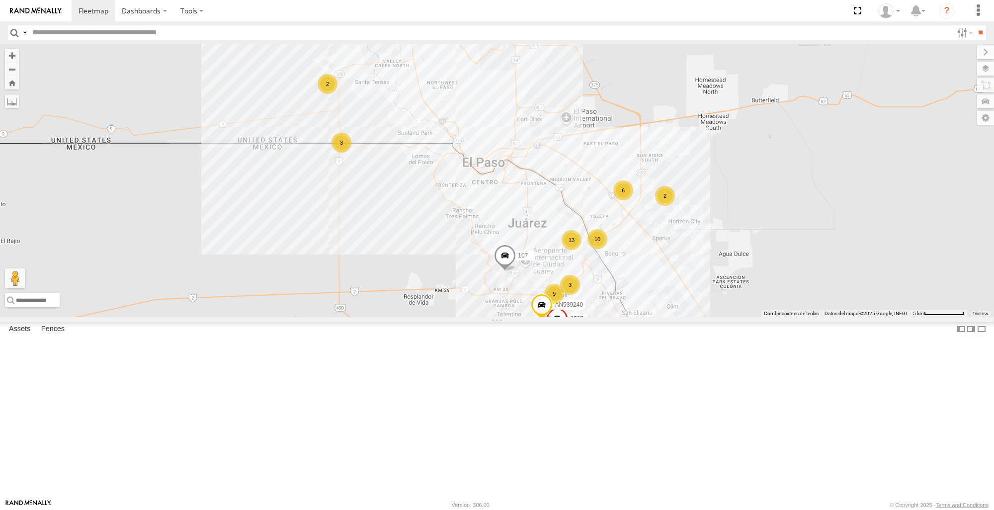
click at [0, 0] on span at bounding box center [0, 0] width 0 height 0
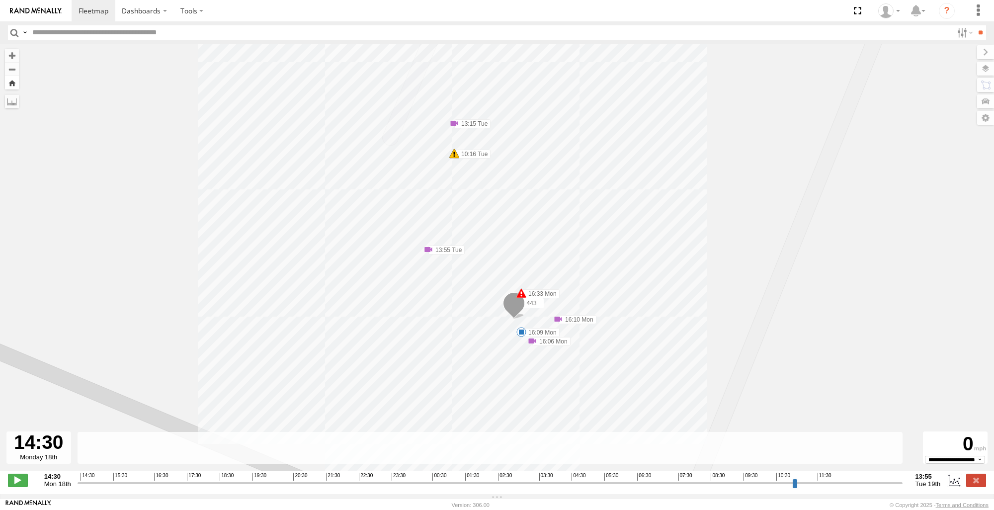
click at [15, 88] on button "Zoom Home" at bounding box center [12, 82] width 14 height 13
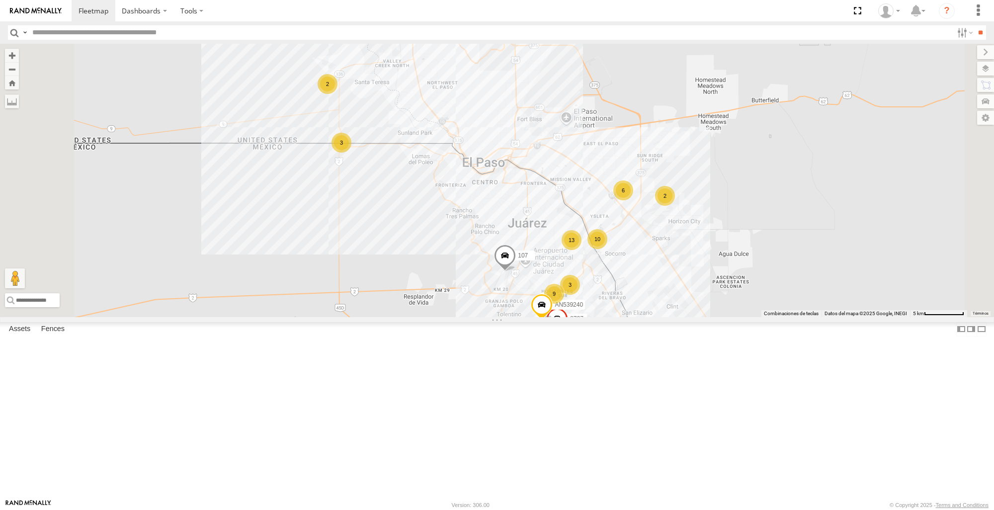
click at [0, 0] on span at bounding box center [0, 0] width 0 height 0
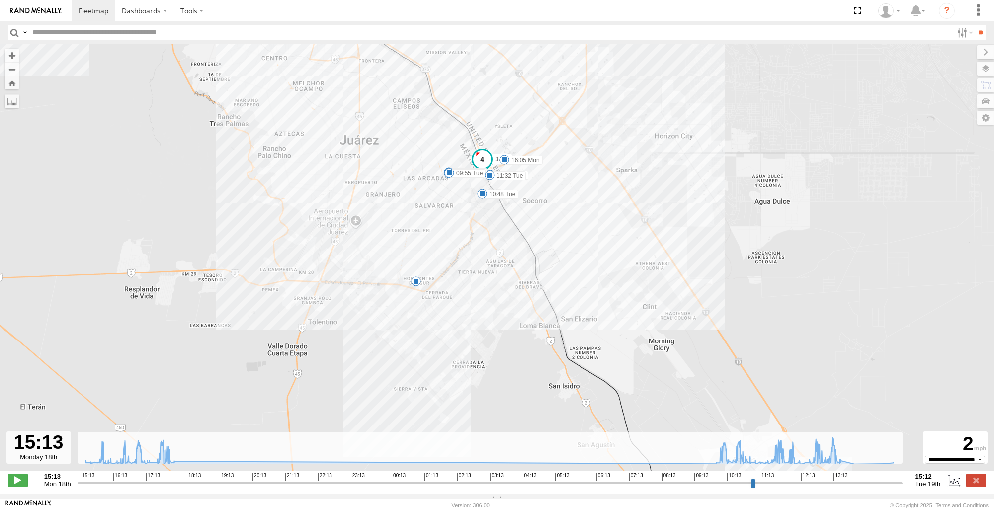
drag, startPoint x: 591, startPoint y: 302, endPoint x: 573, endPoint y: 236, distance: 68.0
click at [573, 236] on div "3736 15:29 Mon 16:05 Mon 6 17:44 Mon 17:46 Mon 17:51 Mon 09:55 Tue 10:48 Tue 11…" at bounding box center [497, 262] width 994 height 437
drag, startPoint x: 79, startPoint y: 487, endPoint x: 779, endPoint y: 518, distance: 701.1
click at [779, 488] on input "range" at bounding box center [490, 482] width 825 height 9
click at [108, 279] on div "3736 15:29 Mon 16:05 Mon 6 17:44 Mon 17:46 Mon 17:51 Mon 09:55 Tue 10:48 Tue 11…" at bounding box center [497, 262] width 994 height 437
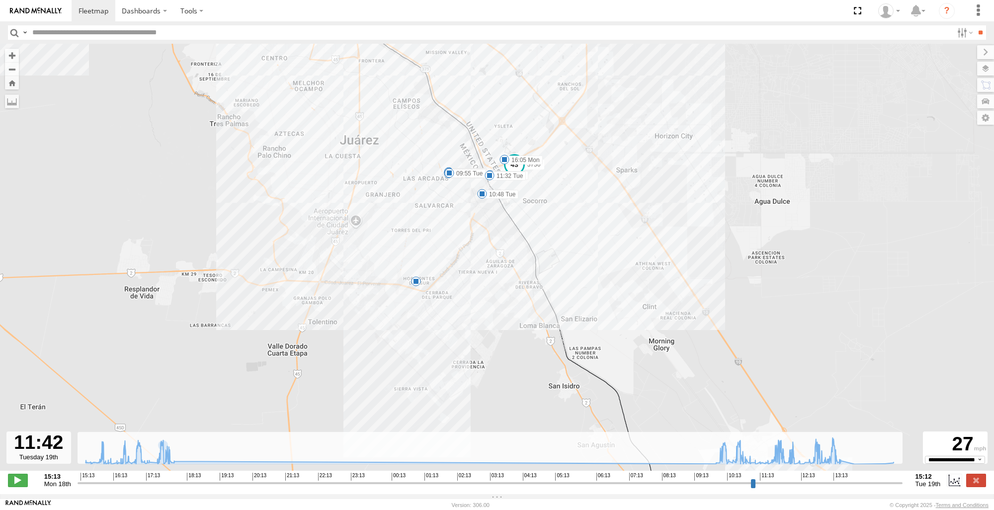
click at [420, 285] on div "6" at bounding box center [416, 281] width 10 height 10
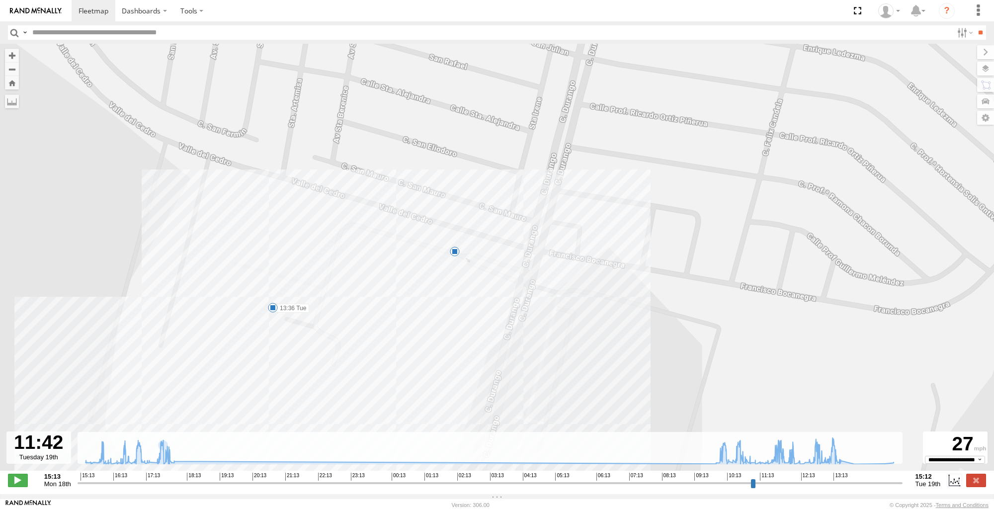
click at [22, 81] on div "3736 15:29 Mon 16:05 Mon 17:44 Mon 17:46 Mon 17:51 Mon 09:55 Tue 10:48 Tue 11:3…" at bounding box center [497, 262] width 994 height 437
click at [18, 82] on button "Zoom Home" at bounding box center [12, 82] width 14 height 13
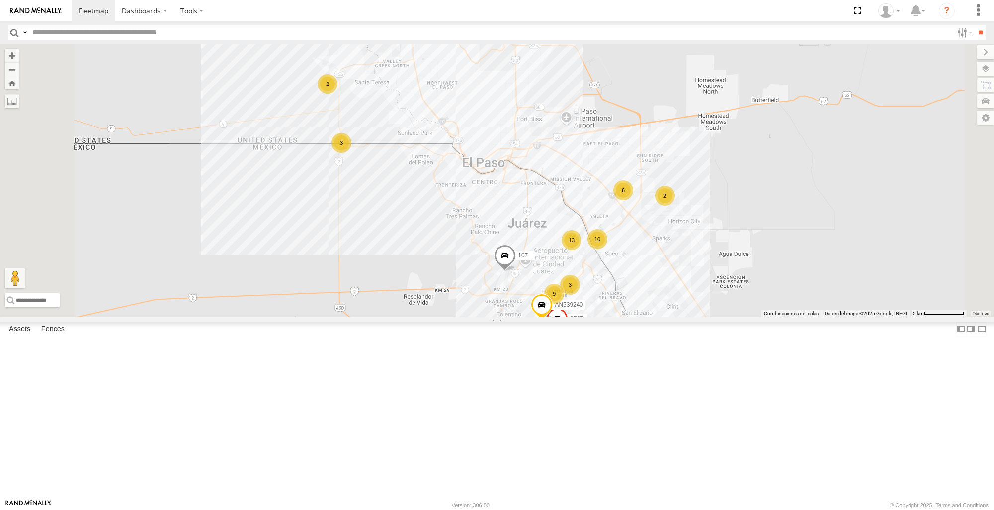
scroll to position [99, 0]
click at [0, 0] on span at bounding box center [0, 0] width 0 height 0
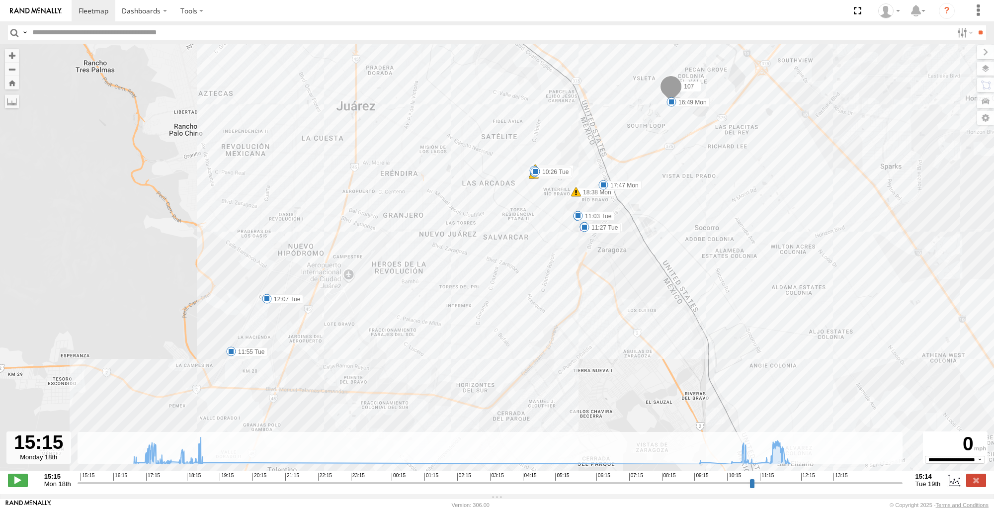
drag, startPoint x: 677, startPoint y: 331, endPoint x: 646, endPoint y: 299, distance: 44.3
click at [646, 299] on div "107 16:49 Mon 17:47 Mon 18:38 Mon 18:40 Mon 18:43 Mon 18:43 Mon 11:55 Tue 12:07…" at bounding box center [497, 262] width 994 height 437
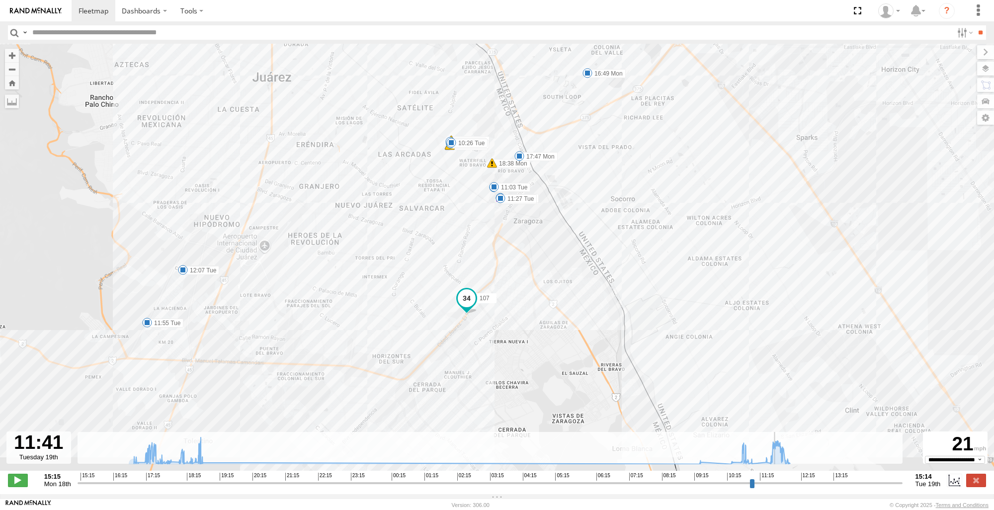
drag, startPoint x: 82, startPoint y: 487, endPoint x: 448, endPoint y: 352, distance: 390.4
click at [769, 488] on input "range" at bounding box center [490, 482] width 825 height 9
click at [11, 86] on button "Zoom Home" at bounding box center [12, 82] width 14 height 13
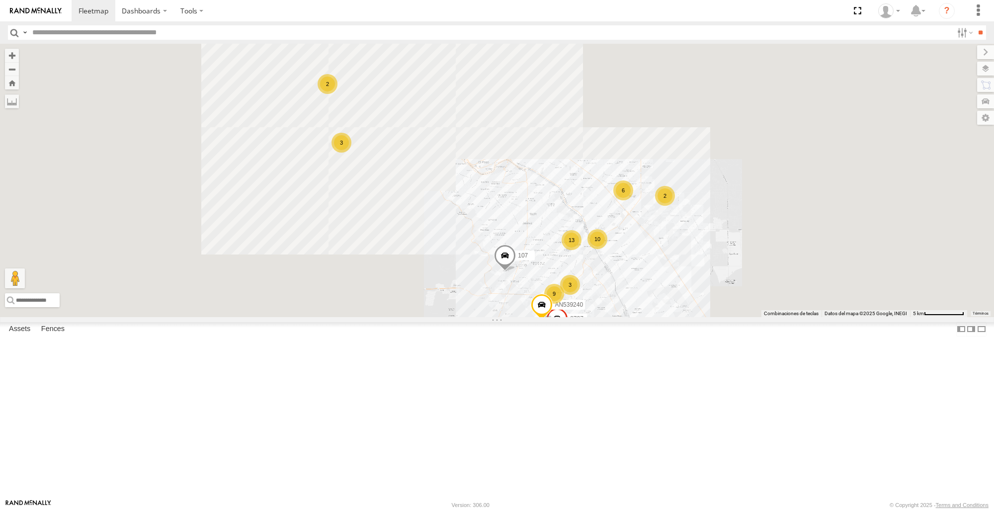
scroll to position [50, 0]
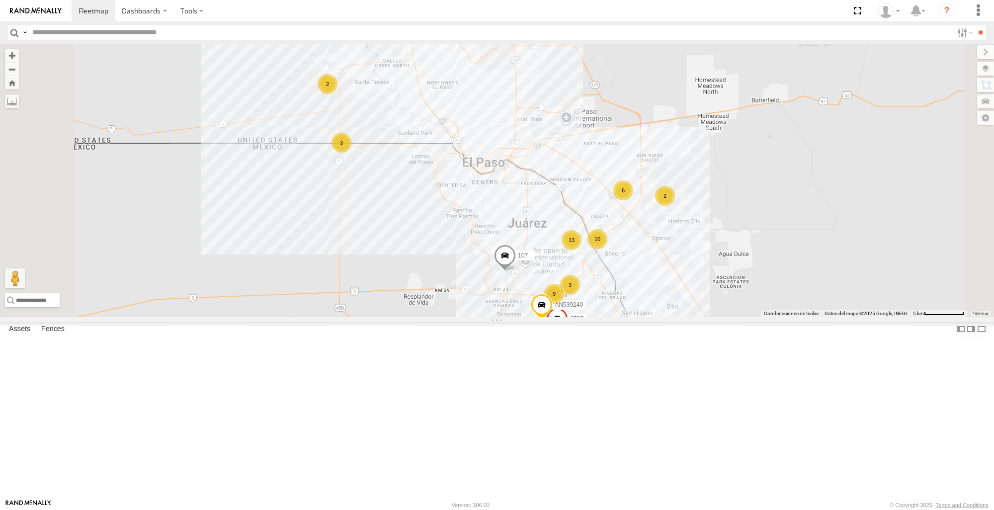
click at [0, 0] on span at bounding box center [0, 0] width 0 height 0
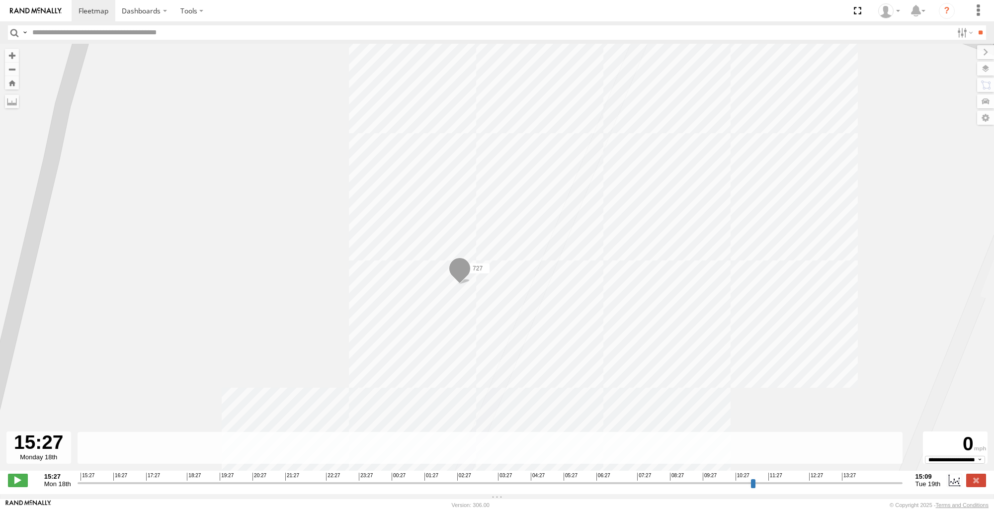
click at [91, 206] on div "727" at bounding box center [497, 262] width 994 height 437
click at [153, 208] on div "727" at bounding box center [497, 262] width 994 height 437
click at [56, 166] on div "727" at bounding box center [497, 262] width 994 height 437
click at [14, 82] on button "Zoom Home" at bounding box center [12, 82] width 14 height 13
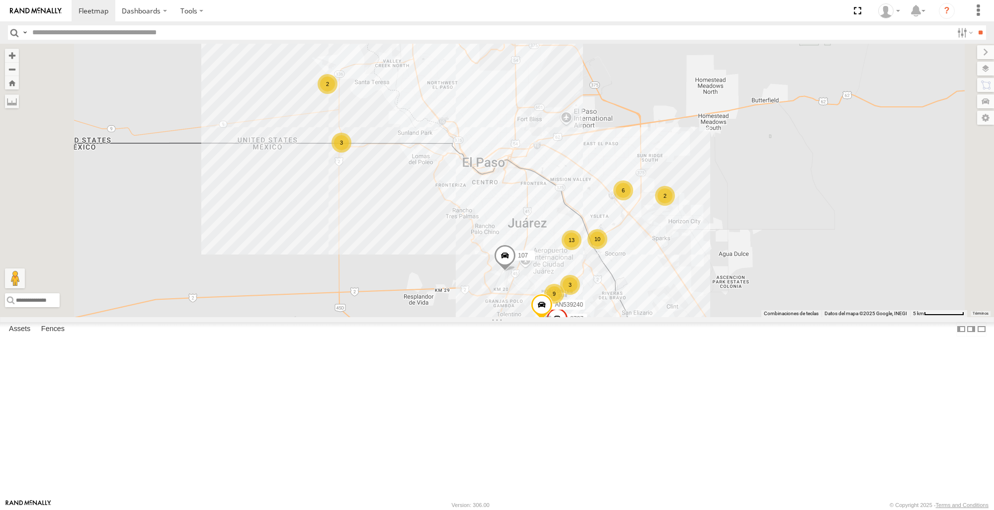
click at [0, 0] on span at bounding box center [0, 0] width 0 height 0
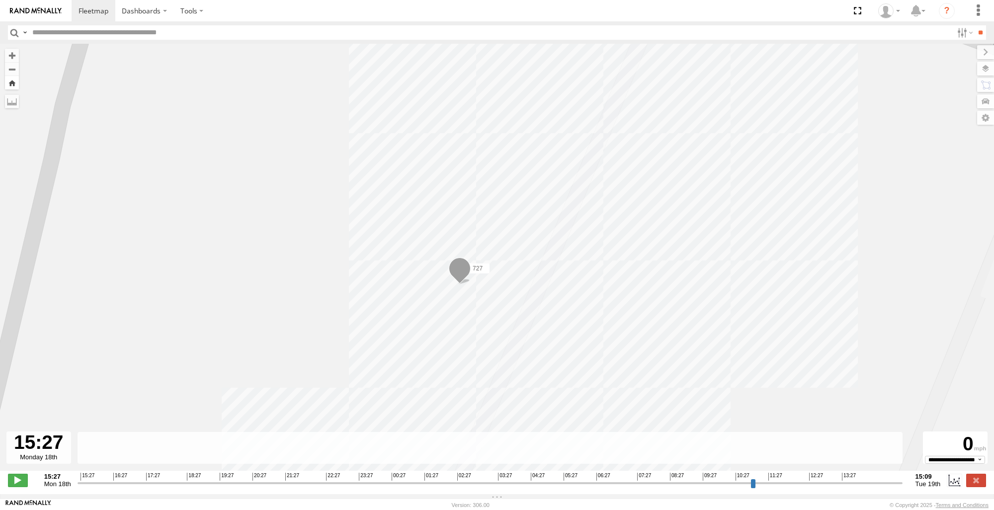
click at [10, 83] on button "Zoom Home" at bounding box center [12, 82] width 14 height 13
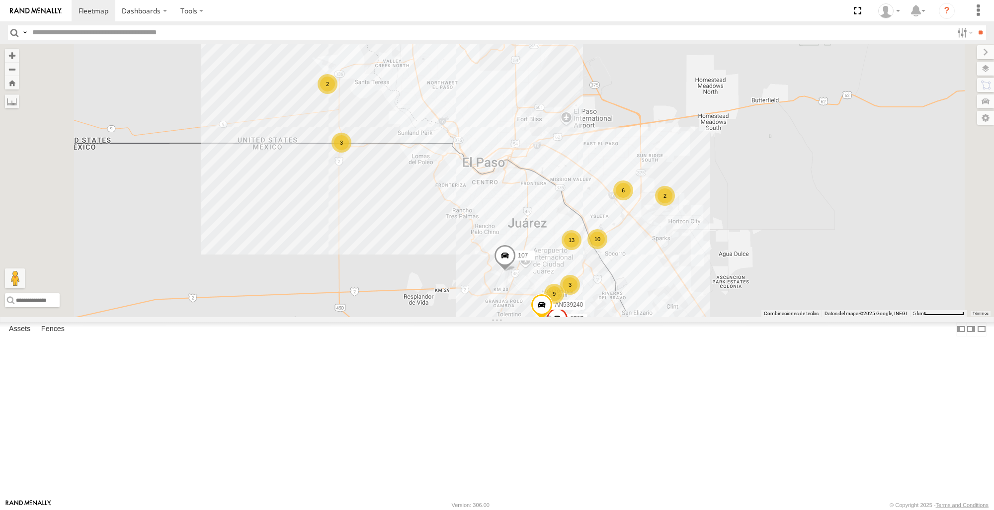
scroll to position [0, 0]
click at [0, 0] on span at bounding box center [0, 0] width 0 height 0
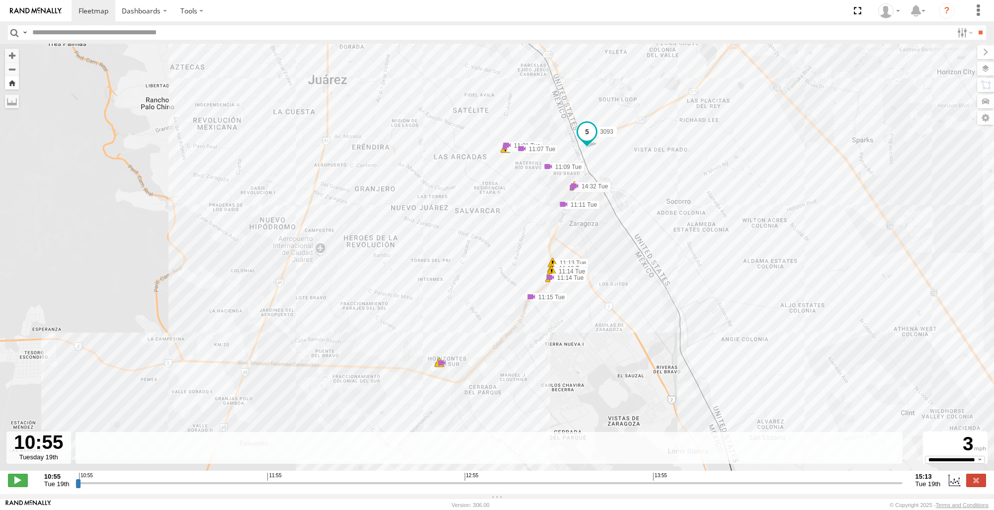
click at [10, 86] on button "Zoom Home" at bounding box center [12, 82] width 14 height 13
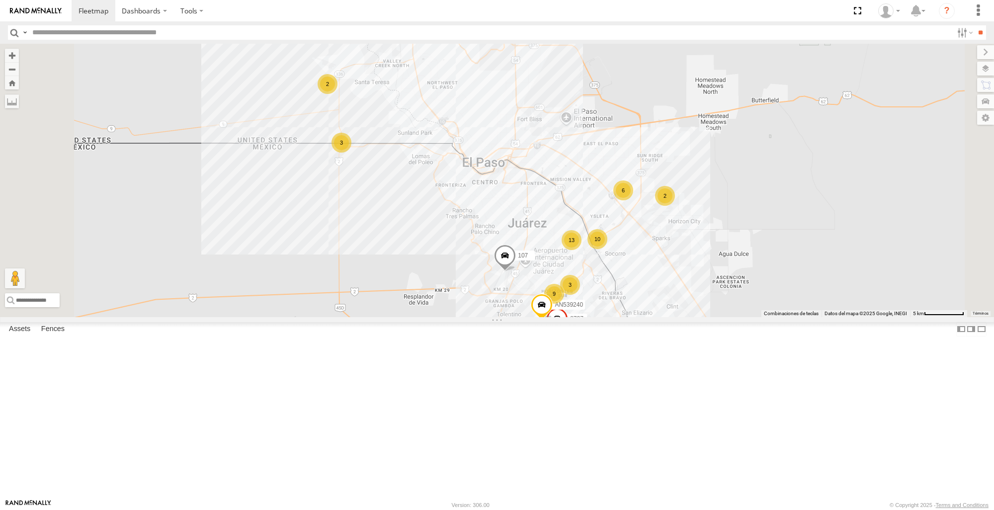
scroll to position [447, 0]
click at [0, 0] on span at bounding box center [0, 0] width 0 height 0
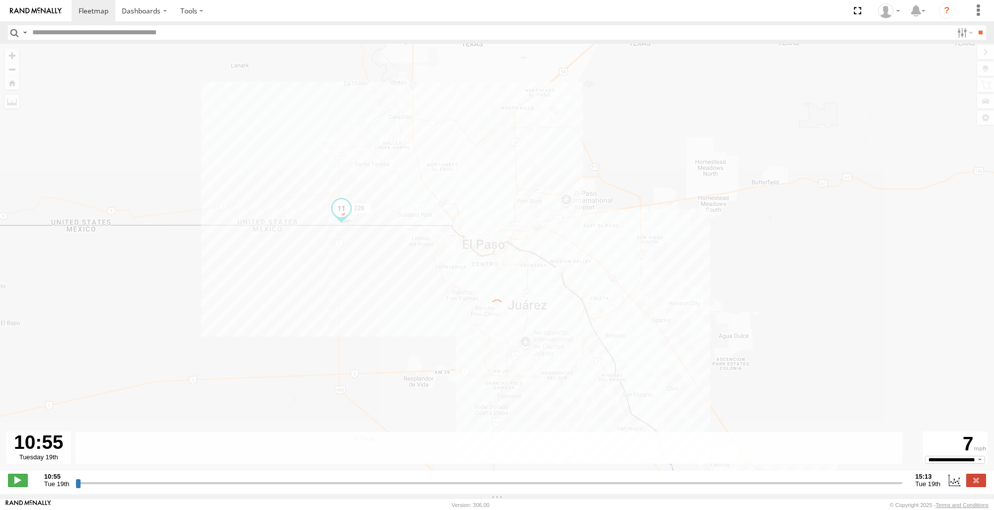
type input "**********"
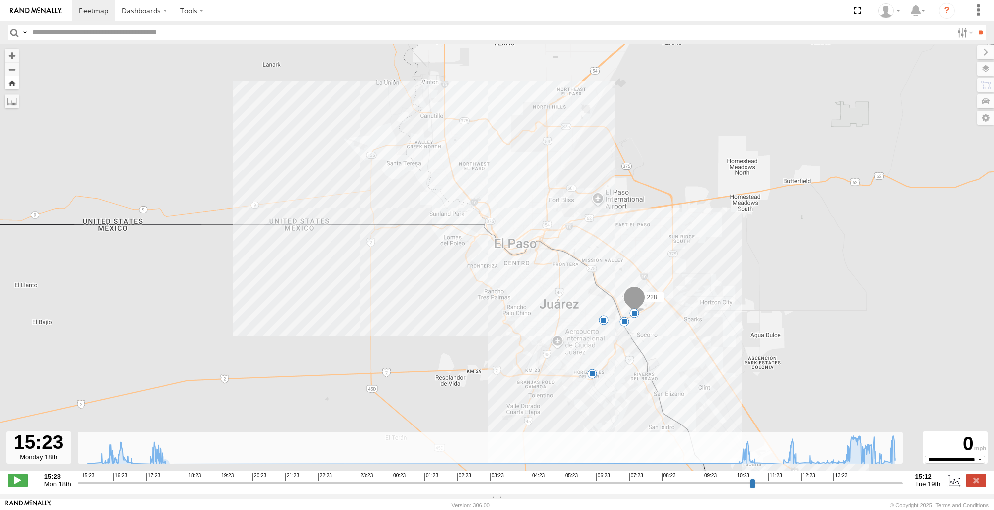
click at [16, 85] on button "Zoom Home" at bounding box center [12, 82] width 14 height 13
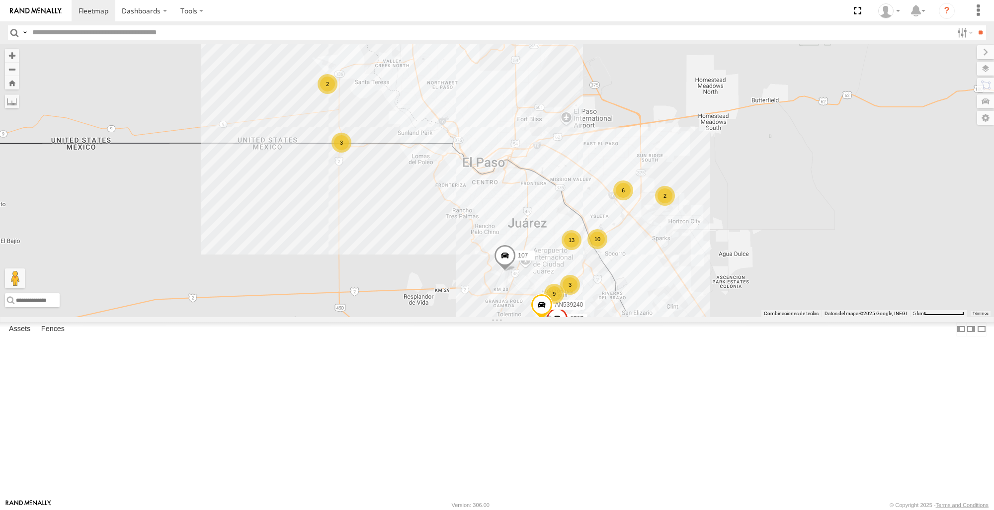
scroll to position [1029, 0]
click at [463, 317] on div "107 AN539240 8737 9 3 10 13 2 2 2 6 3" at bounding box center [497, 180] width 994 height 273
click at [414, 317] on div "107 AN539240 8737 9 3 10 13 2 2 2 6 3" at bounding box center [497, 180] width 994 height 273
click at [440, 317] on div "107 AN539240 8737 9 3 10 13 2 2 2 6 3" at bounding box center [497, 180] width 994 height 273
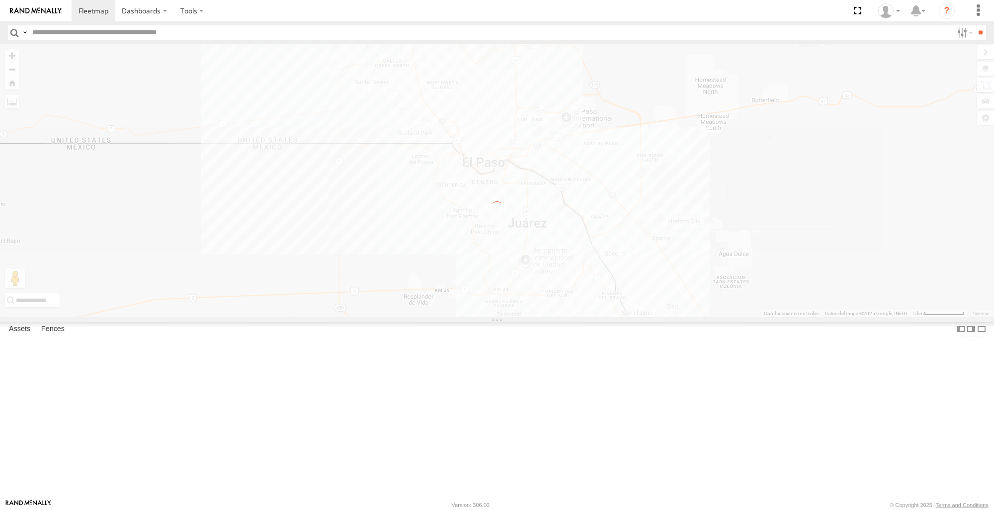
scroll to position [0, 0]
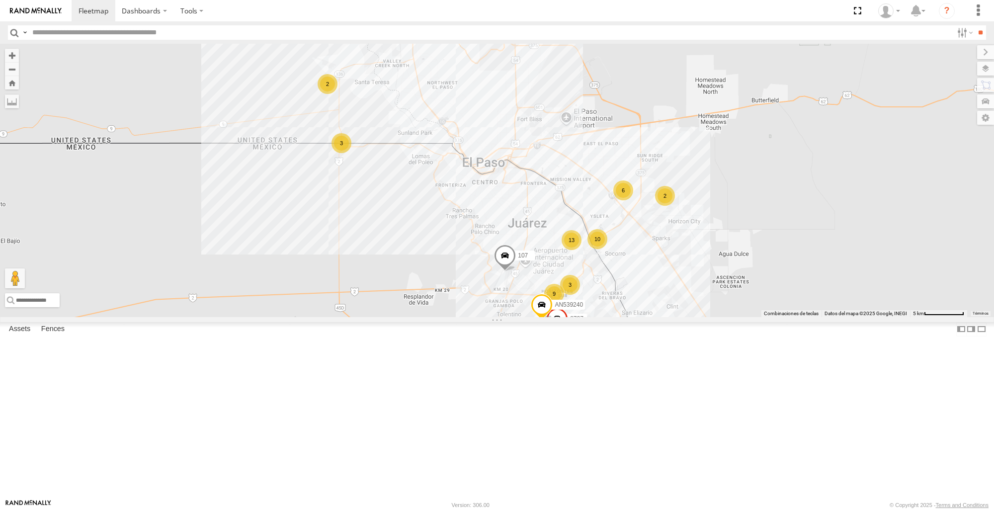
click at [453, 317] on div "107 9 3 10 13 2 2 2 6 AN539240 8737 3" at bounding box center [497, 180] width 994 height 273
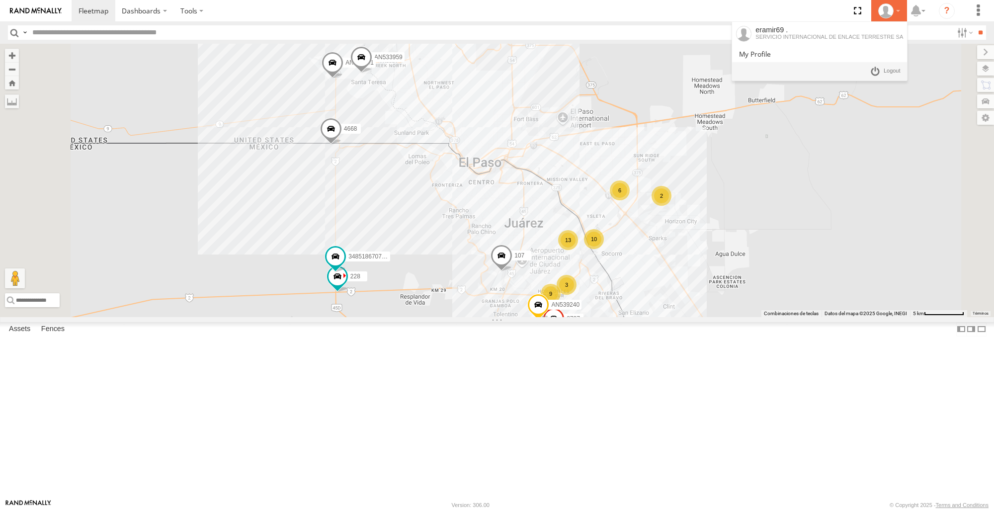
click at [900, 13] on div at bounding box center [889, 10] width 29 height 15
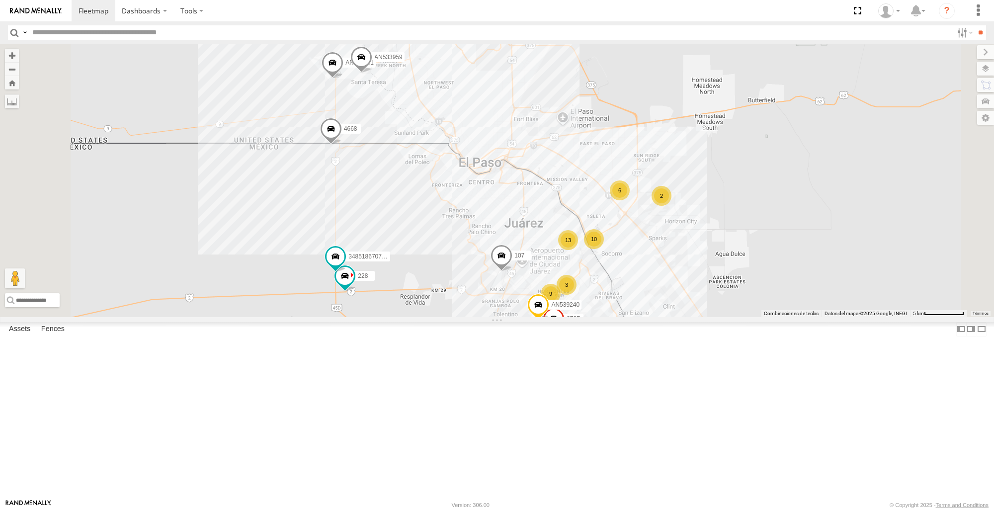
click at [861, 224] on div "107 9 228 10 13 2 AN533959 3485186707C0 2 4668 6 AN539240 AN539381 8737 3" at bounding box center [497, 180] width 994 height 273
click at [898, 12] on div at bounding box center [889, 10] width 29 height 15
click at [891, 71] on span at bounding box center [892, 71] width 17 height 11
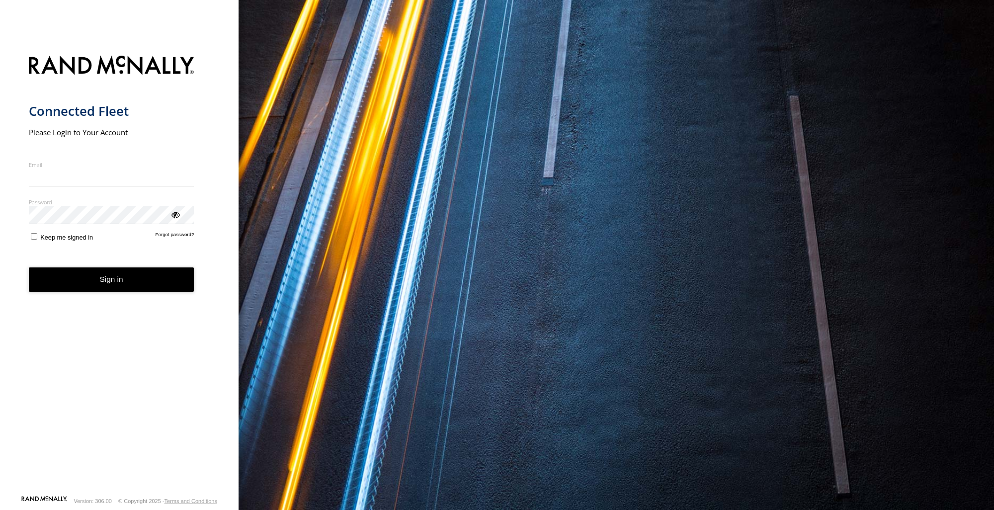
click at [84, 172] on input "Email" at bounding box center [112, 178] width 166 height 18
click at [84, 175] on input "Email" at bounding box center [112, 178] width 166 height 18
type input "**********"
click at [954, 258] on div "You are using a web browser that is not supported by this application. This web…" at bounding box center [617, 255] width 756 height 510
click at [126, 277] on button "Sign in" at bounding box center [112, 279] width 166 height 24
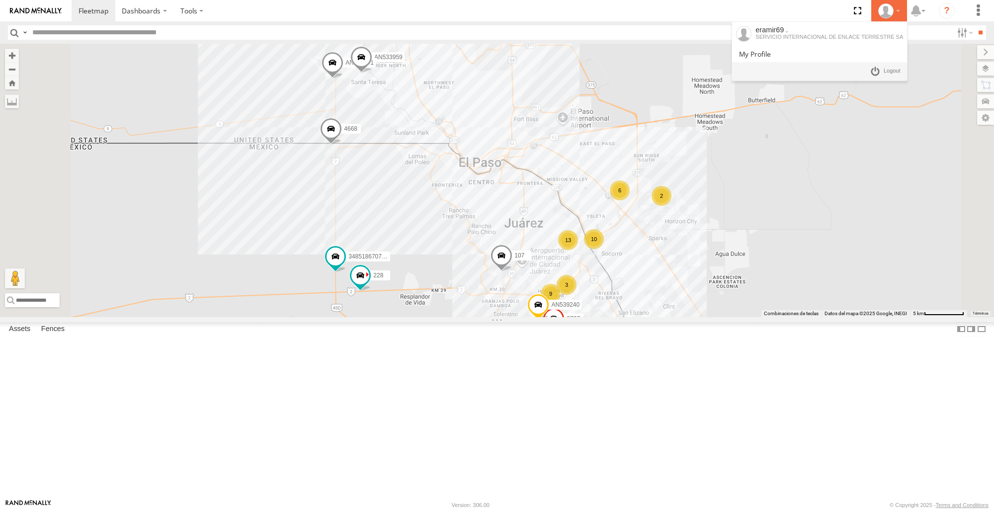
click at [896, 11] on div at bounding box center [889, 10] width 29 height 15
click at [879, 70] on link at bounding box center [885, 71] width 37 height 14
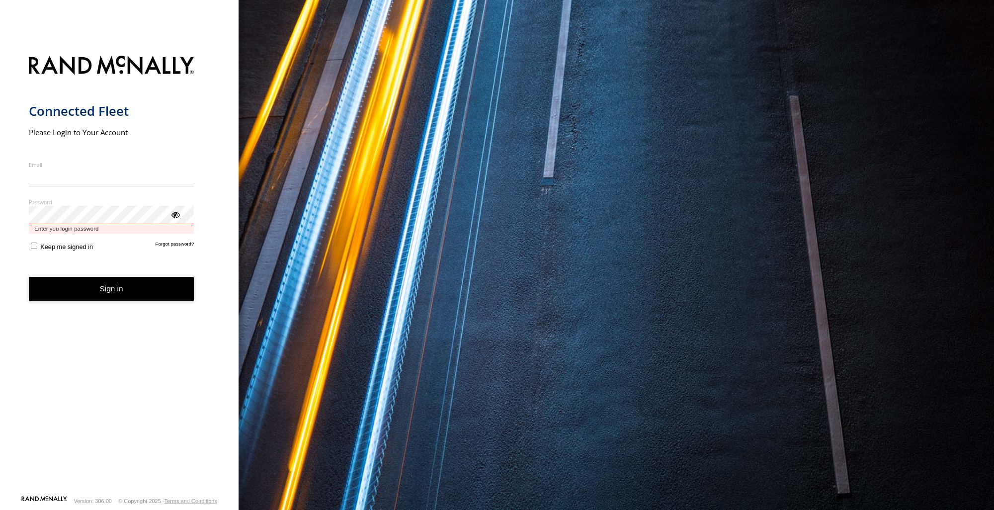
click at [115, 228] on div "Password Enter you login password" at bounding box center [112, 215] width 166 height 35
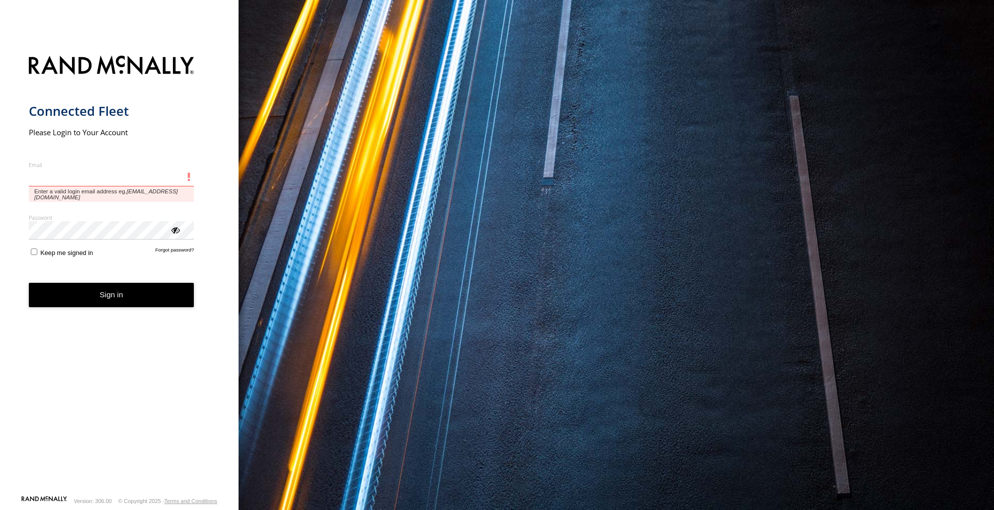
click at [98, 178] on input "Email" at bounding box center [112, 178] width 166 height 18
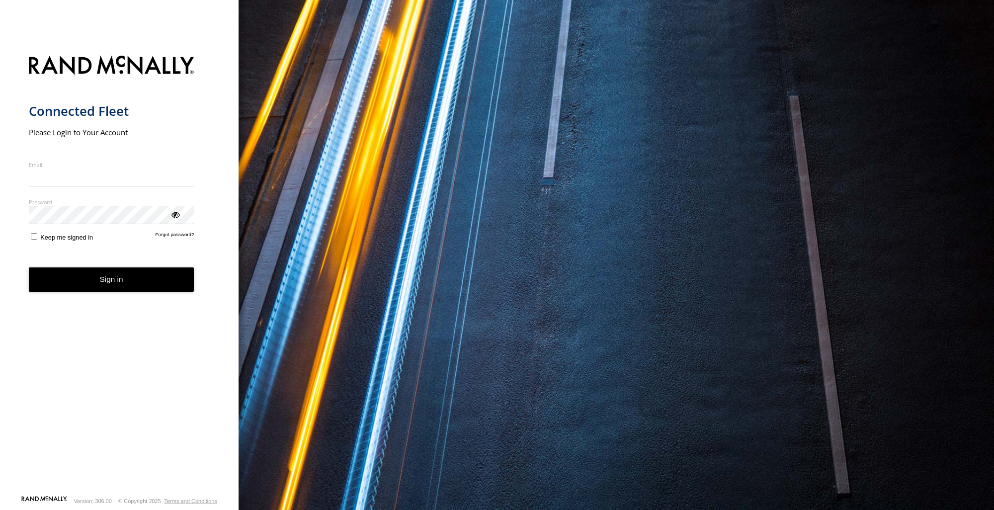
drag, startPoint x: 877, startPoint y: 224, endPoint x: 654, endPoint y: 216, distance: 222.8
click at [878, 224] on div "You are using a web browser that is not supported by this application. This web…" at bounding box center [617, 255] width 756 height 510
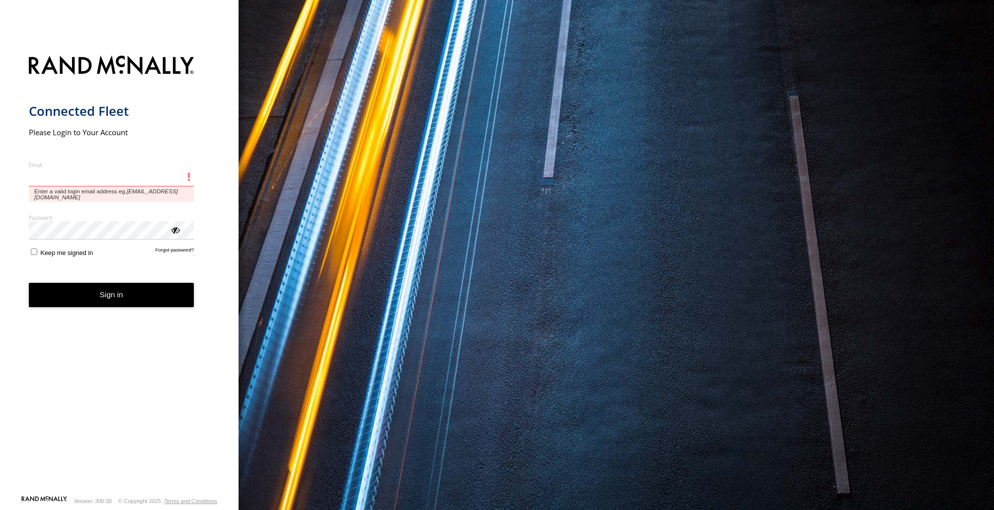
click at [79, 182] on input "Email" at bounding box center [112, 178] width 166 height 18
paste input "**********"
type input "**********"
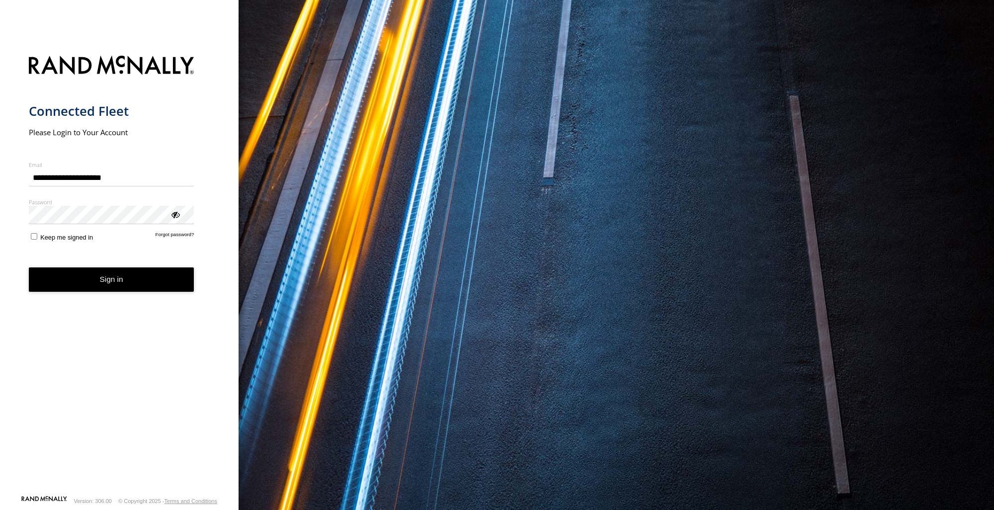
click at [107, 280] on button "Sign in" at bounding box center [112, 279] width 166 height 24
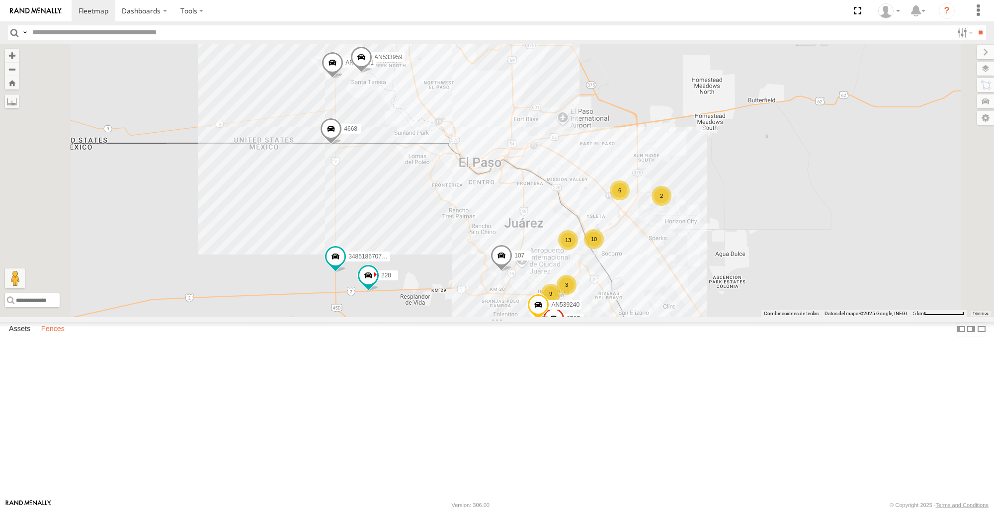
click at [50, 337] on label "Fences" at bounding box center [52, 330] width 33 height 14
click at [20, 337] on label "Assets" at bounding box center [19, 330] width 31 height 14
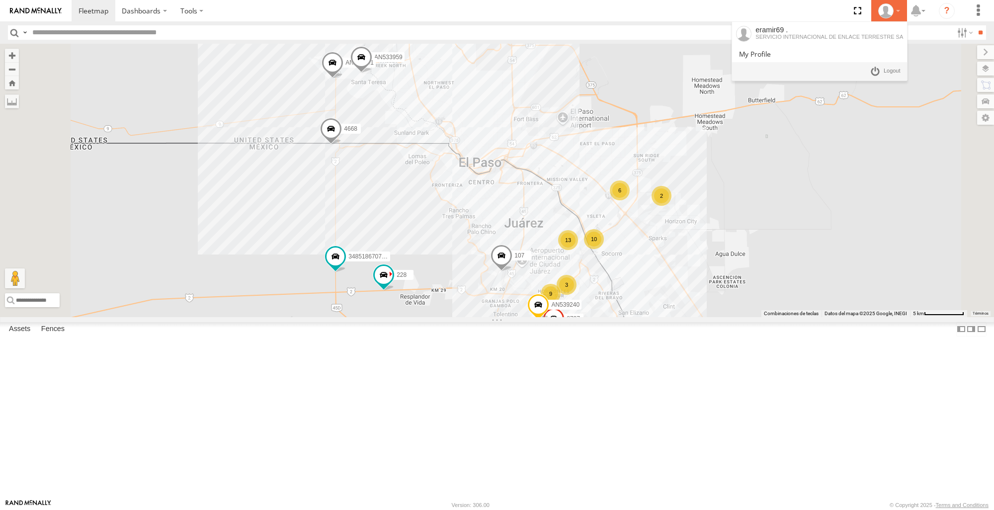
click at [899, 13] on div at bounding box center [889, 10] width 29 height 15
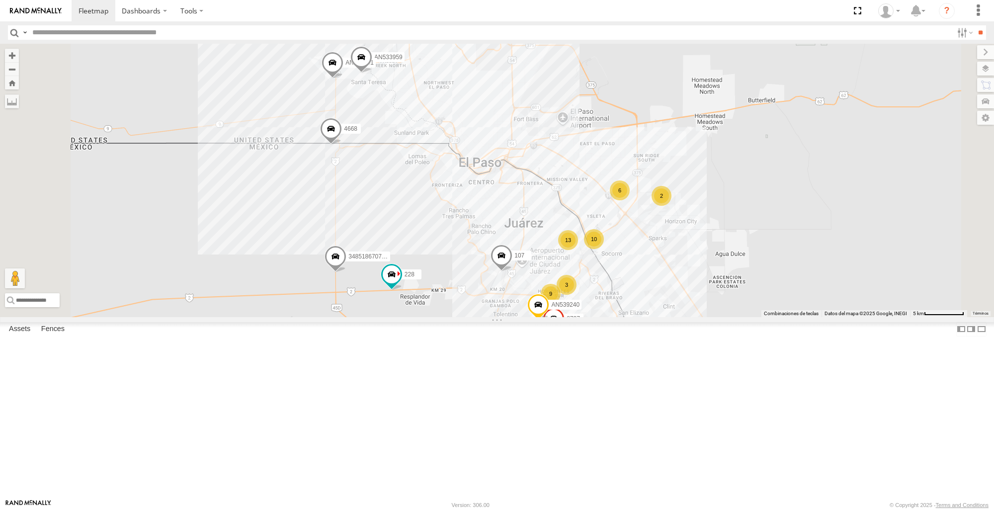
click at [481, 317] on div "107 9 228 10 13 2 AN533959 3485186707C0 2 4668 6 AN539240 AN539381 8737 3" at bounding box center [497, 180] width 994 height 273
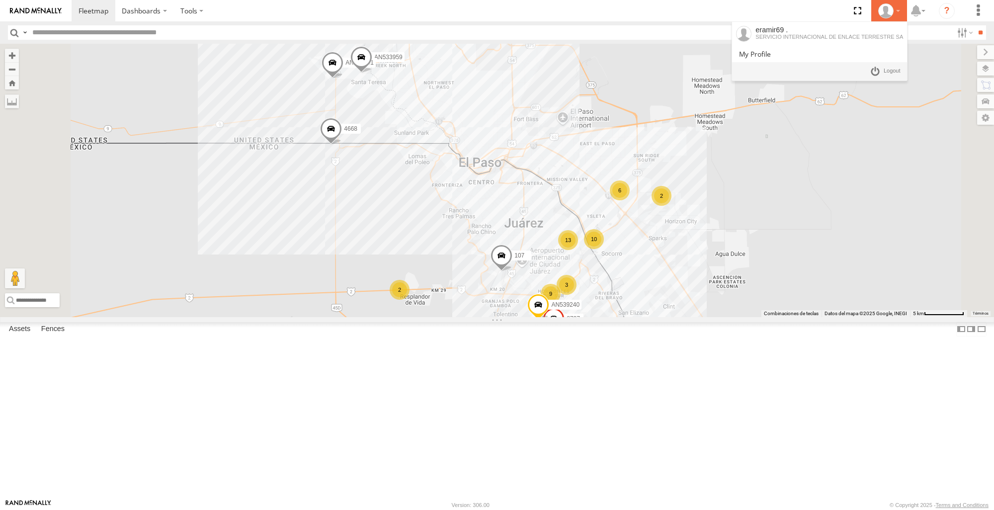
click at [899, 11] on div at bounding box center [889, 10] width 29 height 15
click at [881, 69] on link at bounding box center [885, 71] width 37 height 14
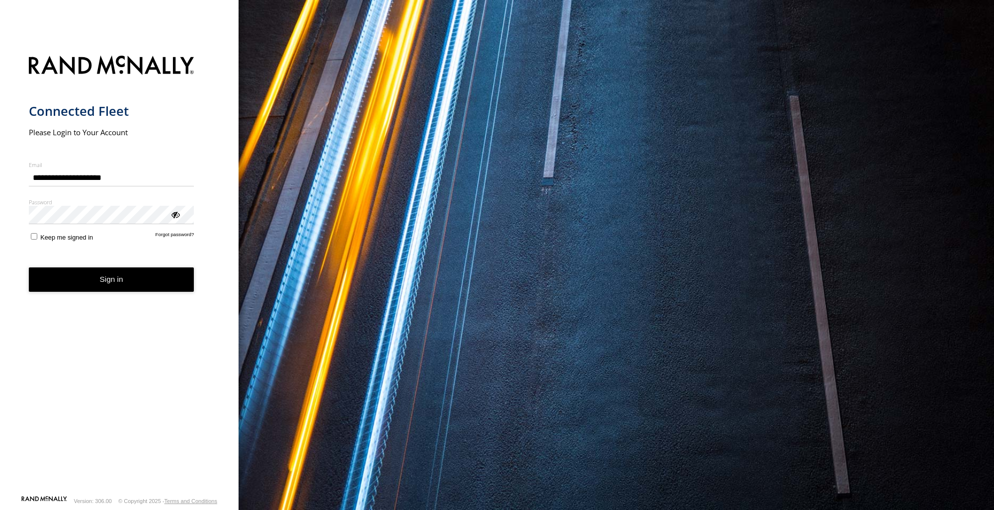
type input "**********"
drag, startPoint x: 939, startPoint y: 258, endPoint x: 610, endPoint y: 258, distance: 328.1
click at [939, 258] on div "You are using a web browser that is not supported by this application. This web…" at bounding box center [617, 255] width 756 height 510
click at [132, 266] on form "**********" at bounding box center [119, 272] width 181 height 445
click at [131, 277] on button "Sign in" at bounding box center [112, 279] width 166 height 24
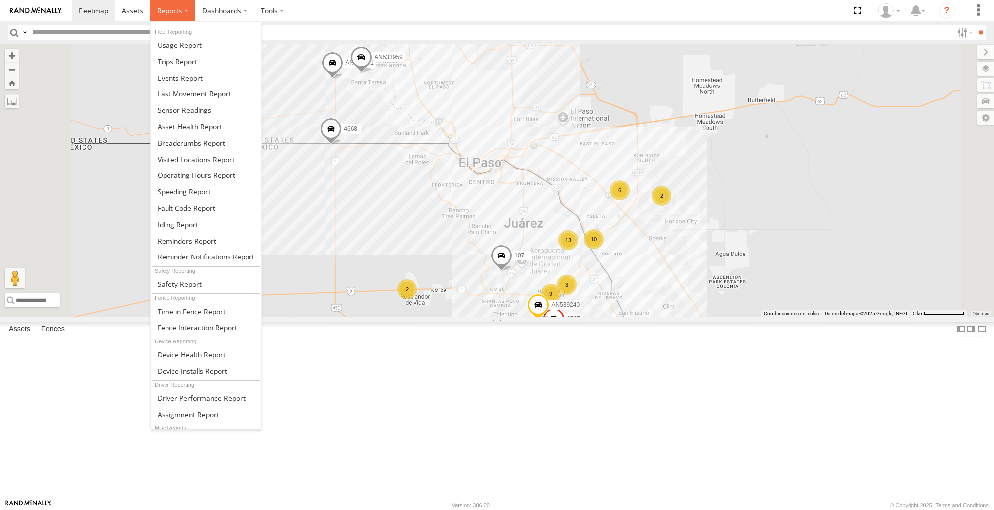
click at [184, 12] on label at bounding box center [172, 10] width 45 height 21
click at [172, 142] on span at bounding box center [192, 142] width 68 height 9
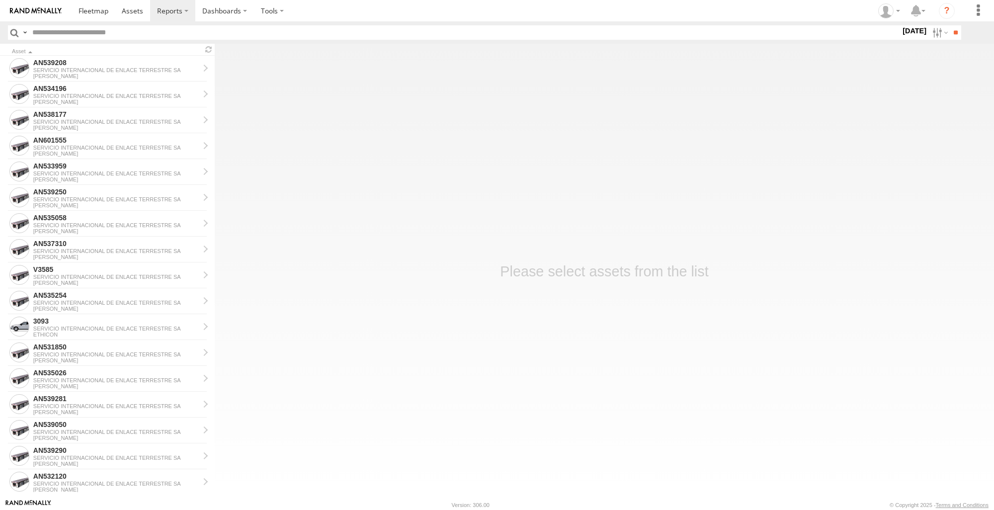
click at [911, 31] on label "[DATE]" at bounding box center [915, 30] width 28 height 11
click at [0, 0] on label at bounding box center [0, 0] width 0 height 0
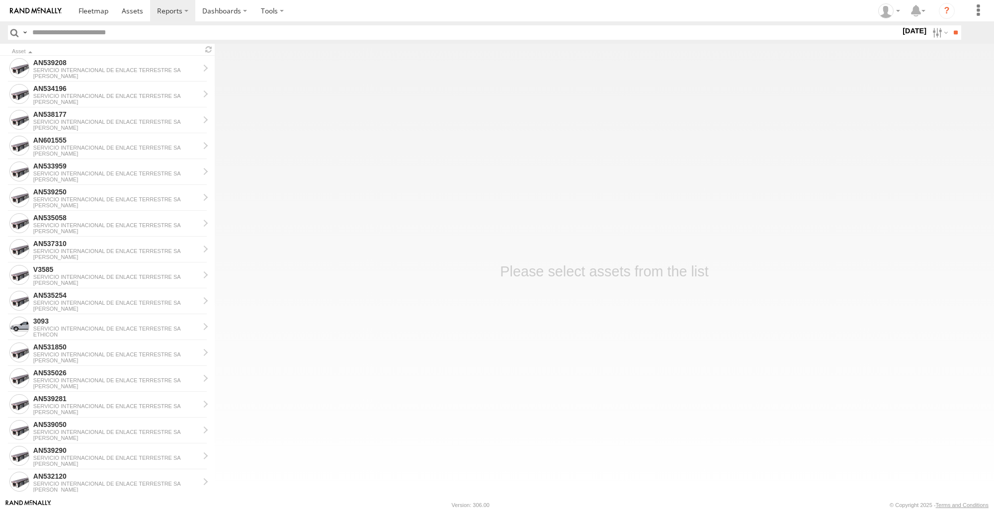
click at [0, 0] on label at bounding box center [0, 0] width 0 height 0
click at [950, 33] on input "**" at bounding box center [955, 32] width 11 height 14
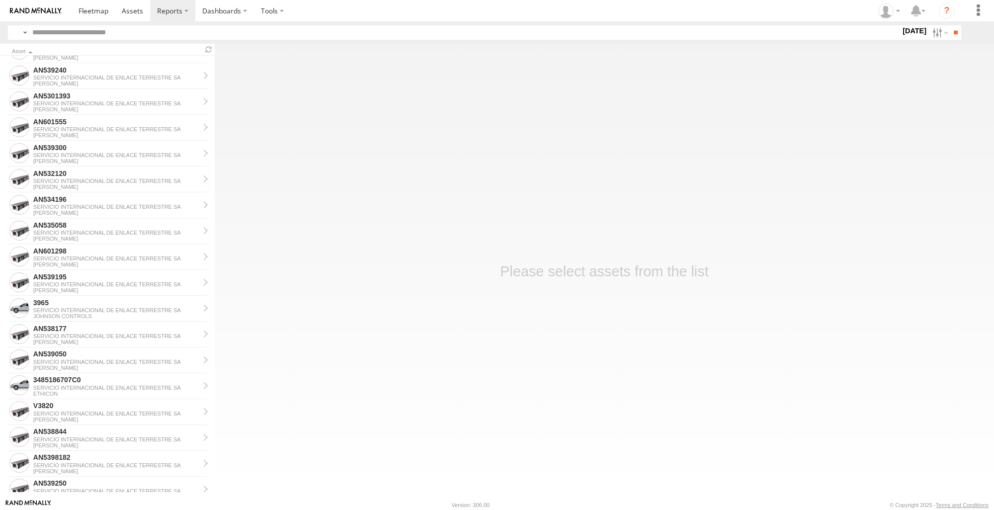
scroll to position [298, 0]
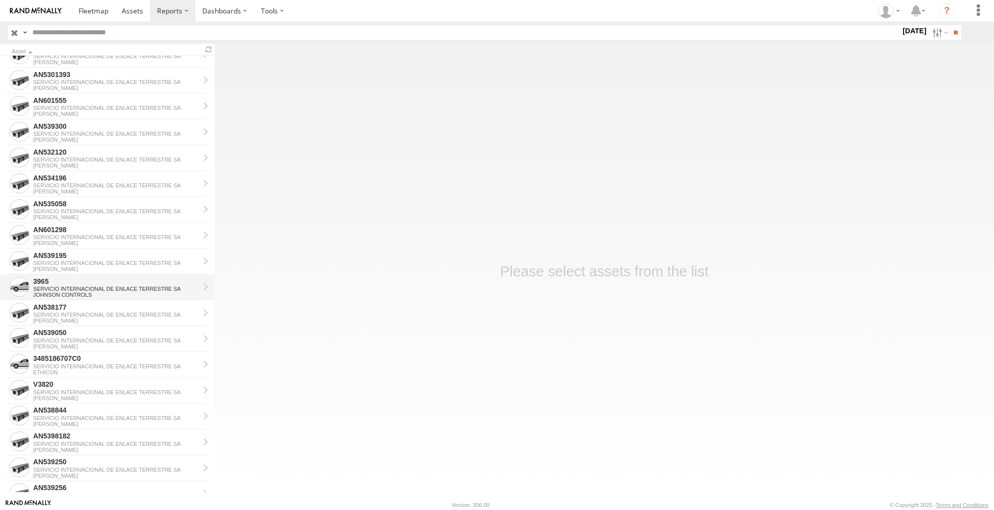
click at [103, 290] on div "SERVICIO INTERNACIONAL DE ENLACE TERRESTRE SA" at bounding box center [116, 289] width 166 height 6
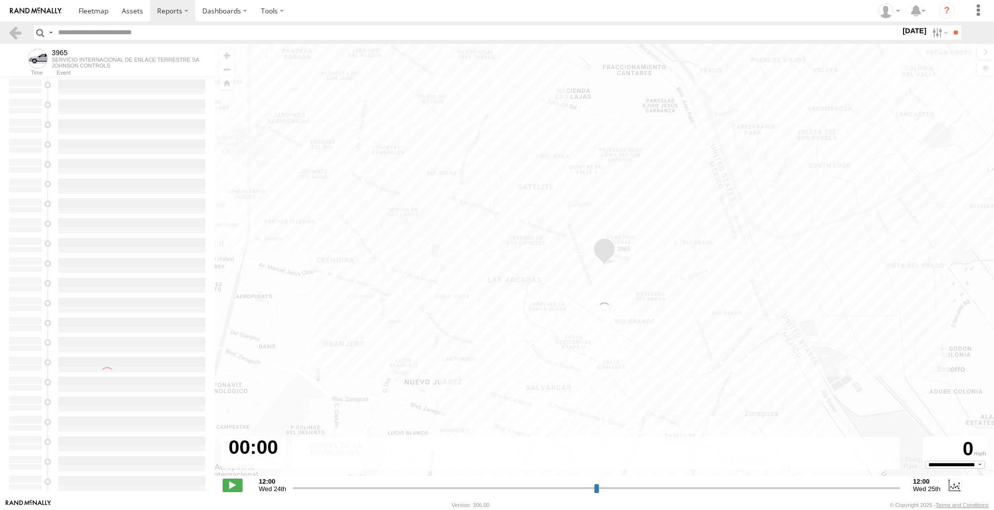
type input "**********"
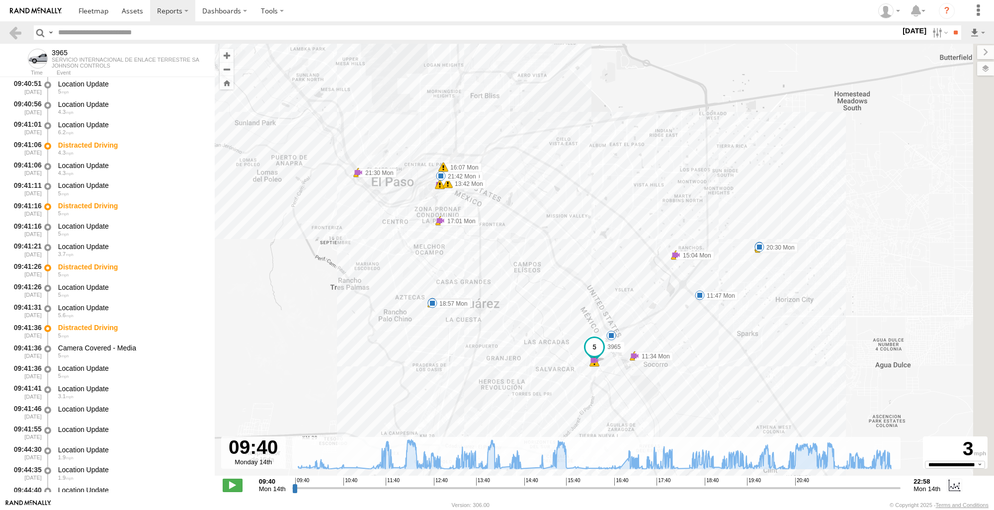
drag, startPoint x: 575, startPoint y: 332, endPoint x: 495, endPoint y: 274, distance: 98.5
click at [495, 275] on div "3965 11:34 Mon 11:34 Mon 11:47 Mon 12:28 Mon 12:51 Mon 13:11 Mon 13:42 Mon 13:5…" at bounding box center [604, 265] width 779 height 442
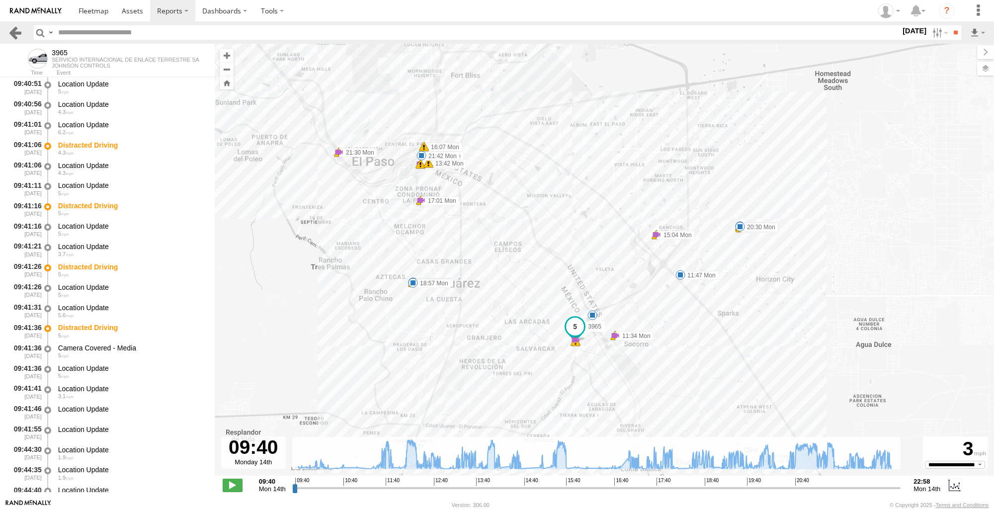
click at [16, 33] on link at bounding box center [15, 32] width 14 height 14
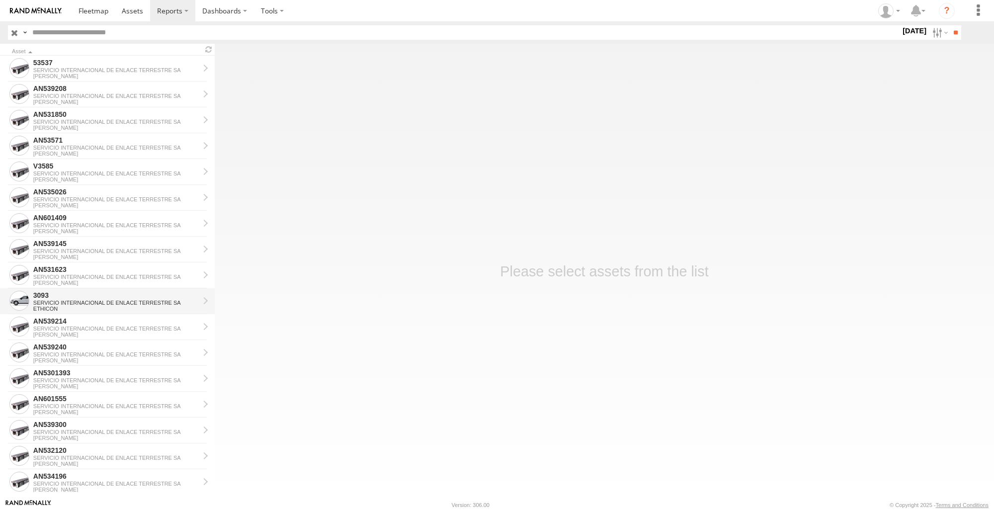
click at [61, 302] on div "SERVICIO INTERNACIONAL DE ENLACE TERRESTRE SA" at bounding box center [116, 303] width 166 height 6
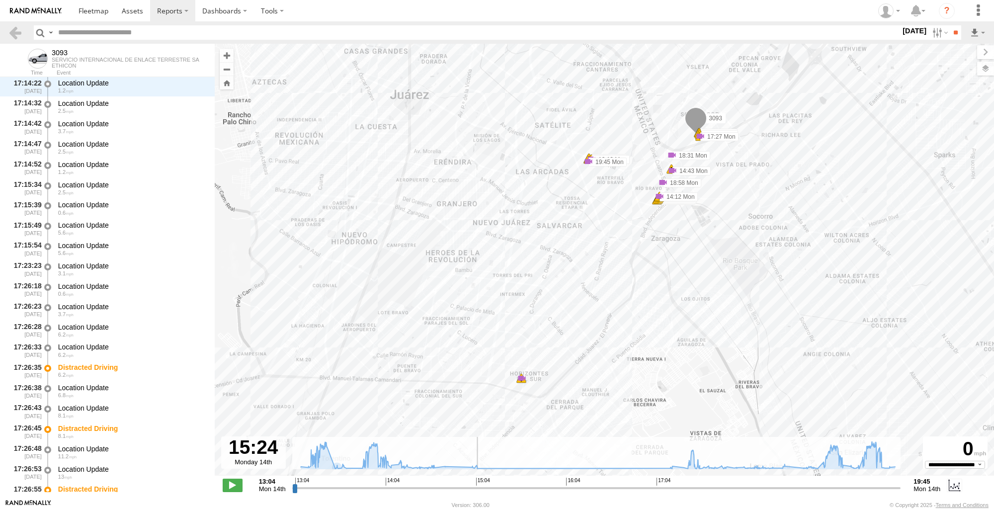
drag, startPoint x: 294, startPoint y: 492, endPoint x: 505, endPoint y: 488, distance: 210.8
type input "**********"
click at [505, 488] on input "range" at bounding box center [596, 487] width 609 height 9
drag, startPoint x: 543, startPoint y: 411, endPoint x: 891, endPoint y: 473, distance: 353.5
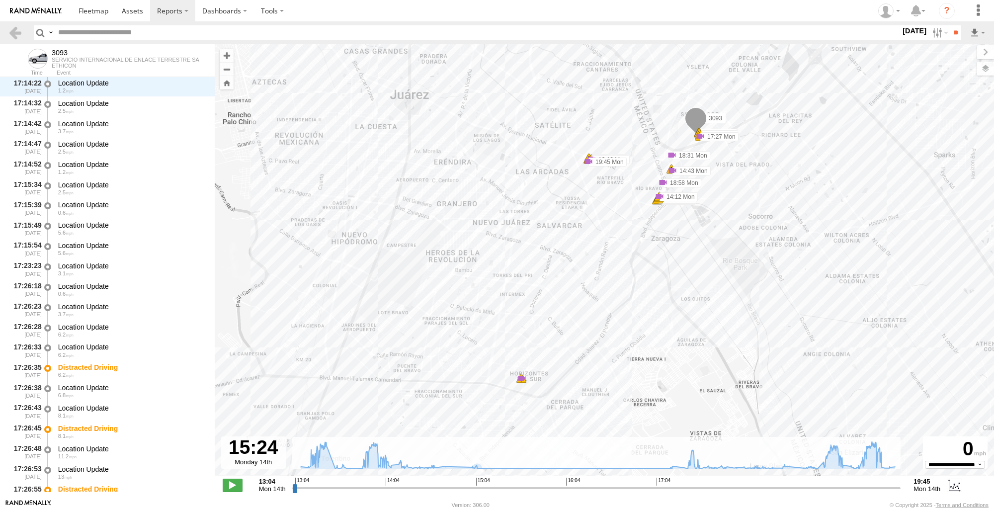
click at [875, 473] on div "3093 13:11 Mon 13:12 Mon 13:12 Mon 13:13 Mon 13:13 Mon 14:12 Mon 14:12 Mon 14:1…" at bounding box center [604, 265] width 779 height 442
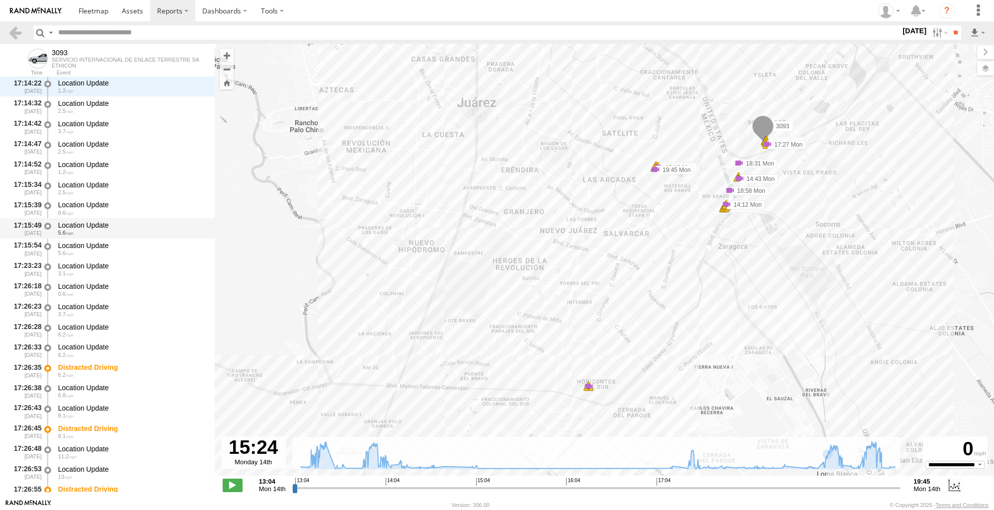
drag, startPoint x: 813, startPoint y: 339, endPoint x: 51, endPoint y: 219, distance: 771.8
click at [52, 219] on main "Para navegar por el mapa con gestos táctiles, tócalo dos veces, mantenlo pulsad…" at bounding box center [497, 271] width 994 height 455
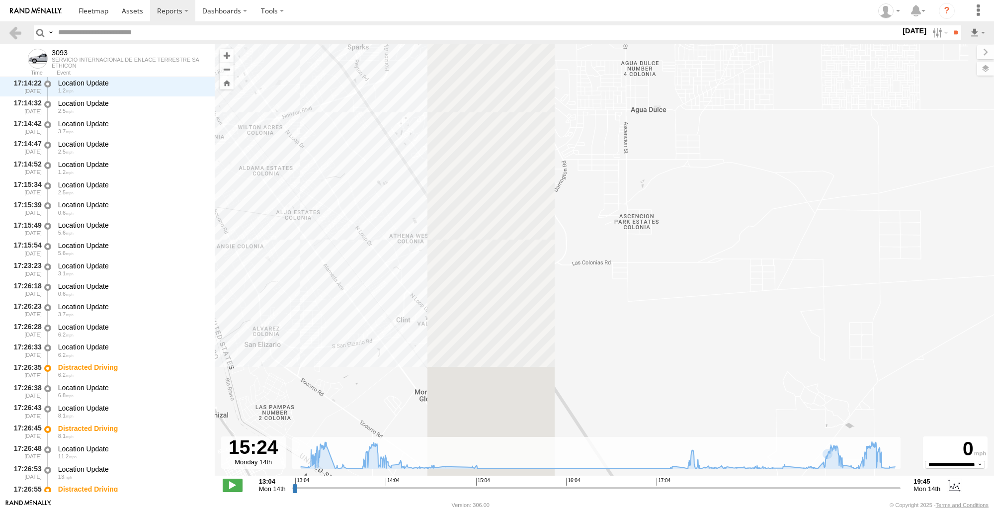
drag, startPoint x: 434, startPoint y: 226, endPoint x: 642, endPoint y: 214, distance: 208.2
click at [642, 214] on div "3093 13:11 Mon 13:12 Mon 13:12 Mon 13:13 Mon 13:13 Mon 14:12 Mon 14:12 Mon 14:1…" at bounding box center [604, 265] width 779 height 442
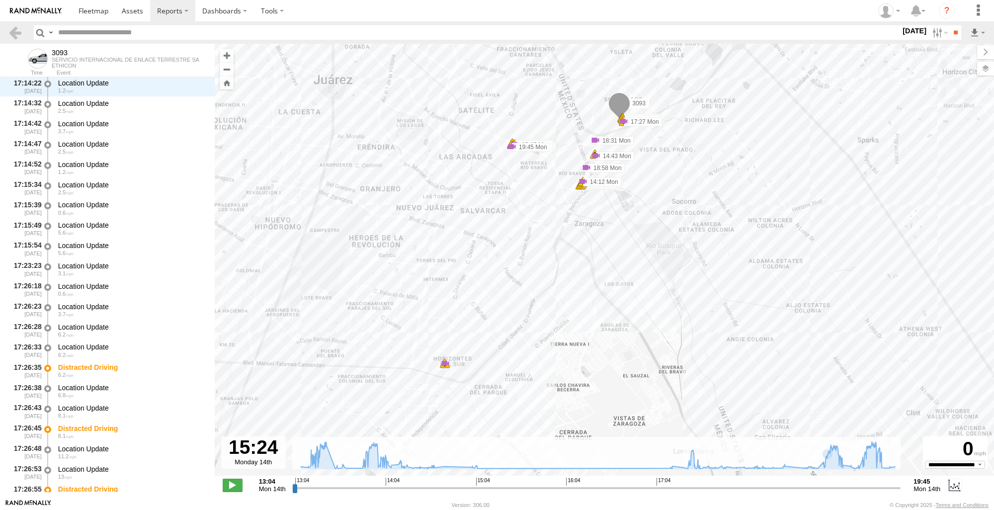
drag, startPoint x: 518, startPoint y: 269, endPoint x: 570, endPoint y: 377, distance: 119.4
click at [570, 377] on div "3093 13:11 Mon 13:12 Mon 13:12 Mon 13:13 Mon 13:13 Mon 14:12 Mon 14:12 Mon 14:1…" at bounding box center [604, 265] width 779 height 442
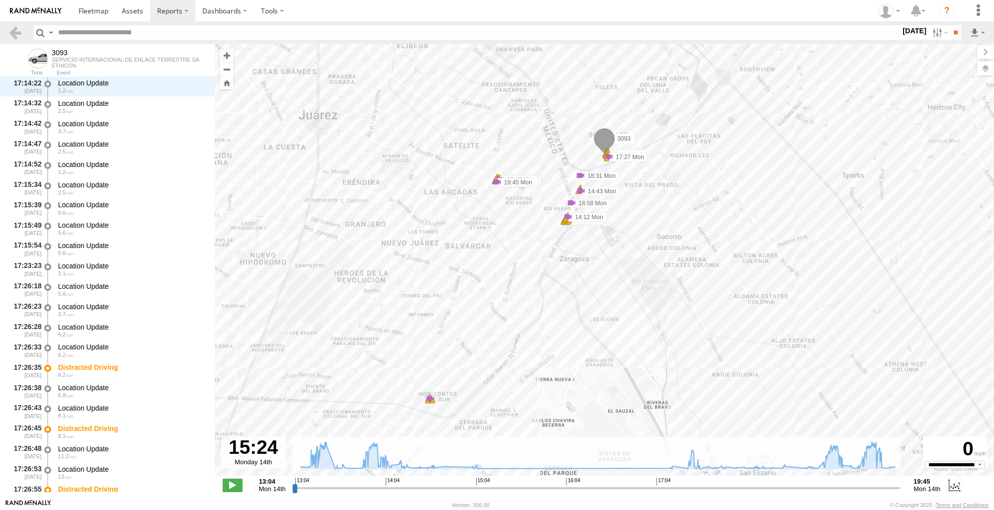
drag, startPoint x: 808, startPoint y: 321, endPoint x: 793, endPoint y: 356, distance: 38.3
click at [793, 356] on div "3093 13:11 Mon 13:12 Mon 13:12 Mon 13:13 Mon 13:13 Mon 14:12 Mon 14:12 Mon 14:1…" at bounding box center [604, 265] width 779 height 442
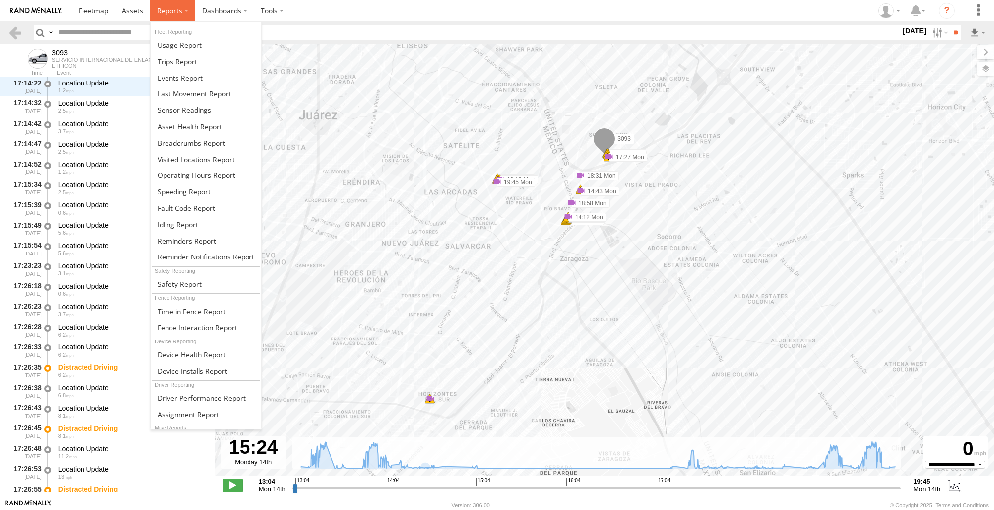
click at [182, 17] on label at bounding box center [172, 10] width 45 height 21
